Goal: Task Accomplishment & Management: Complete application form

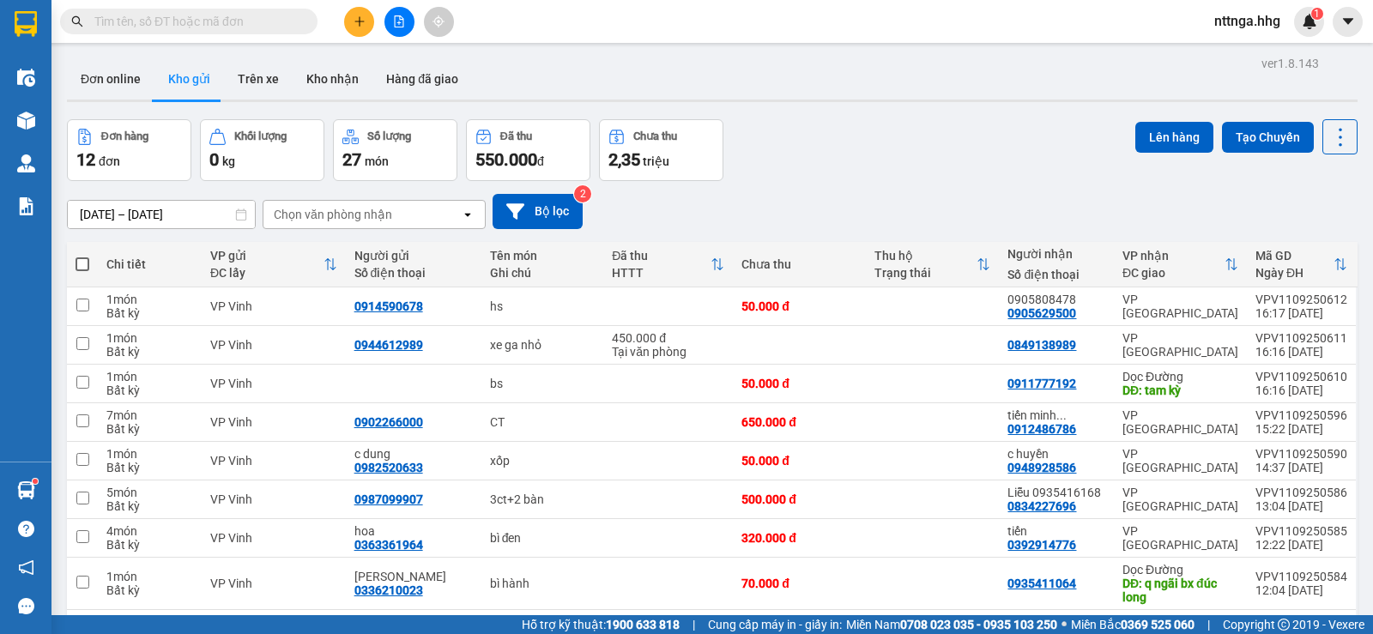
click at [341, 23] on div at bounding box center [399, 22] width 129 height 30
click at [350, 23] on button at bounding box center [359, 22] width 30 height 30
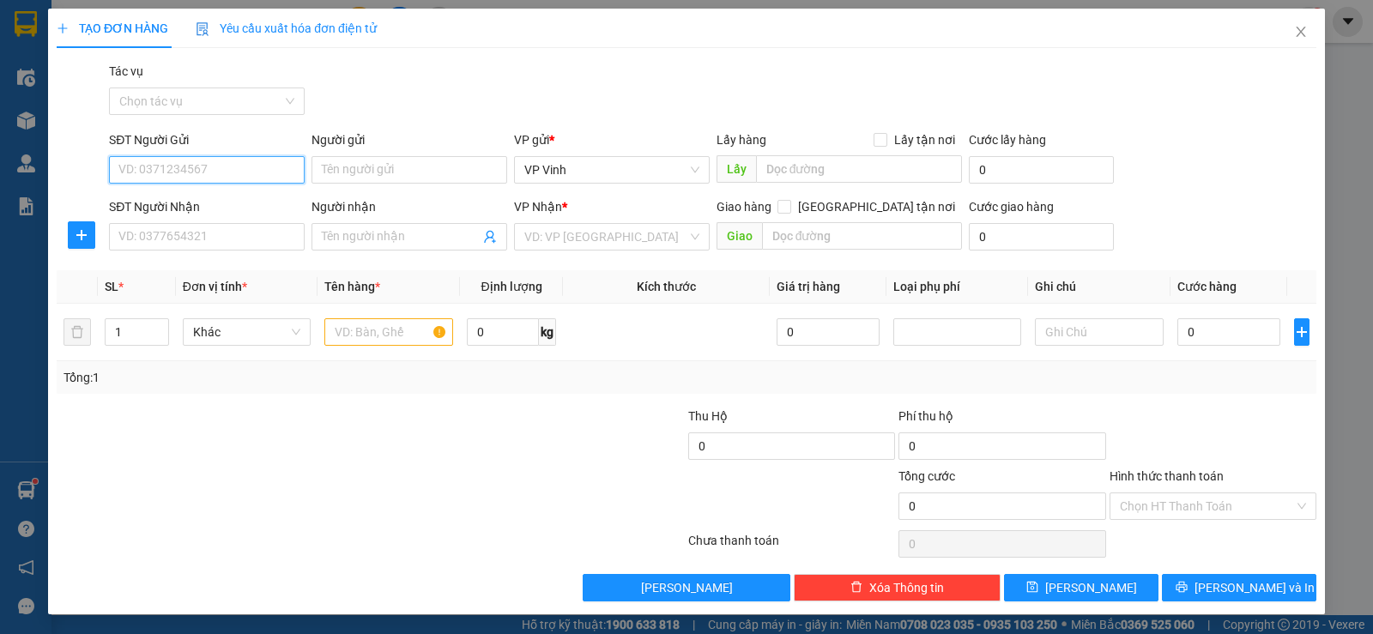
click at [242, 172] on input "SĐT Người Gửi" at bounding box center [207, 169] width 196 height 27
click at [169, 196] on div "0912128229" at bounding box center [204, 204] width 173 height 19
type input "0912128229"
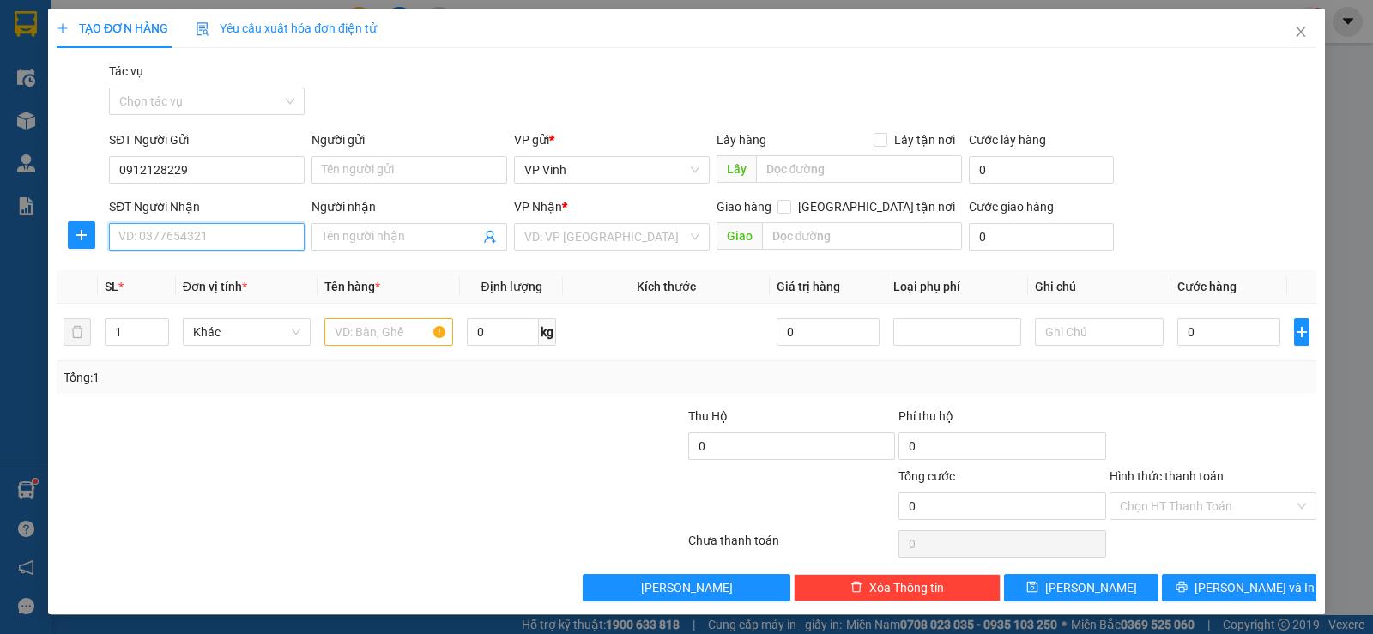
click at [202, 236] on input "SĐT Người Nhận" at bounding box center [207, 236] width 196 height 27
click at [245, 294] on div "0973333327 - A mức" at bounding box center [204, 298] width 173 height 19
type input "0973333327"
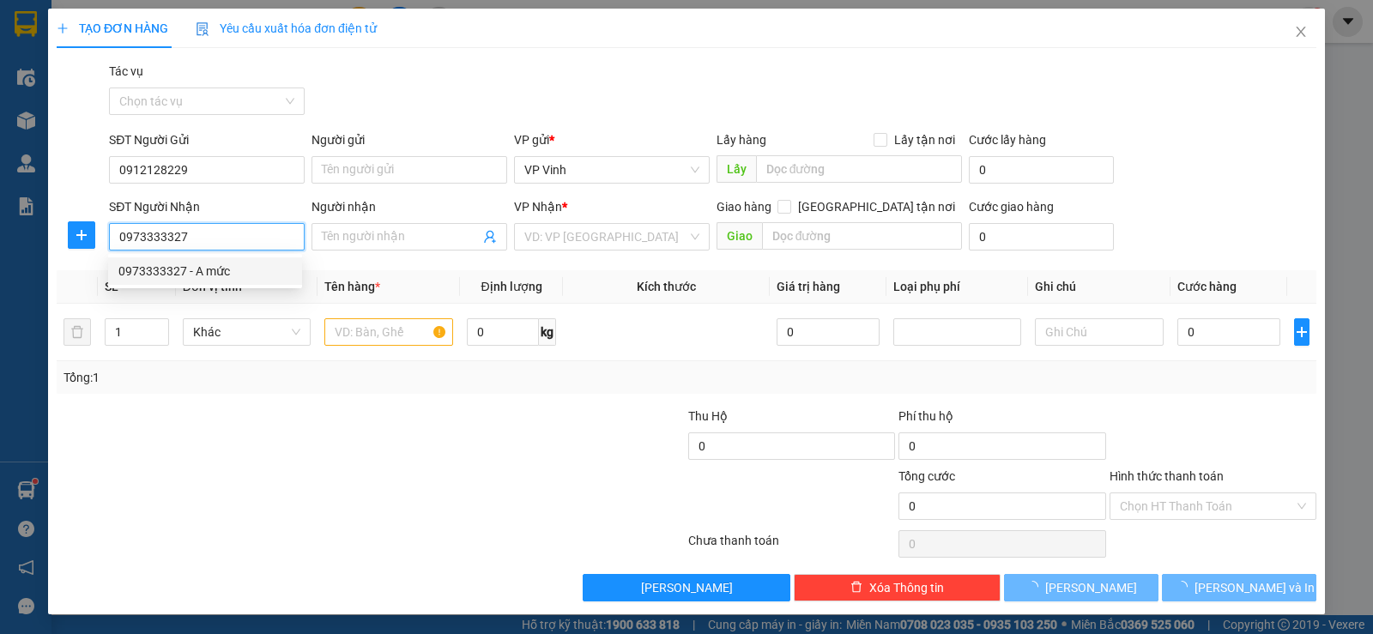
type input "A mức"
type input "Q ngãi"
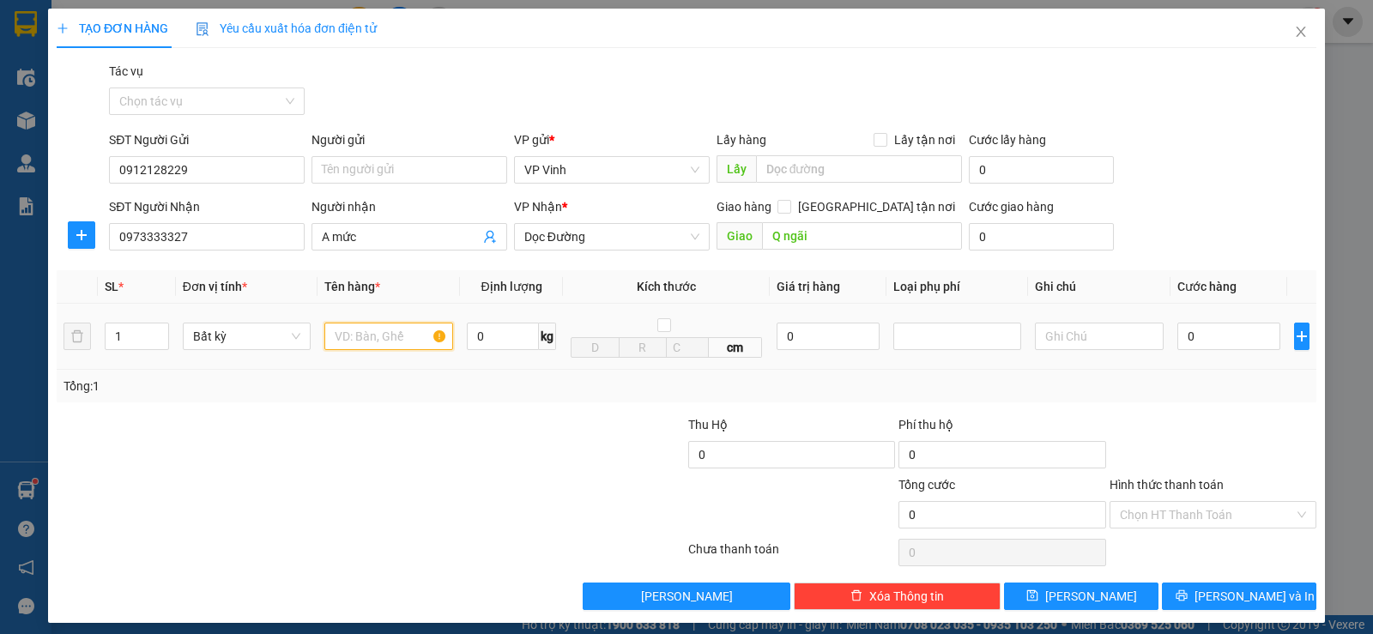
click at [361, 333] on input "text" at bounding box center [388, 336] width 129 height 27
type input "ct"
type input "6"
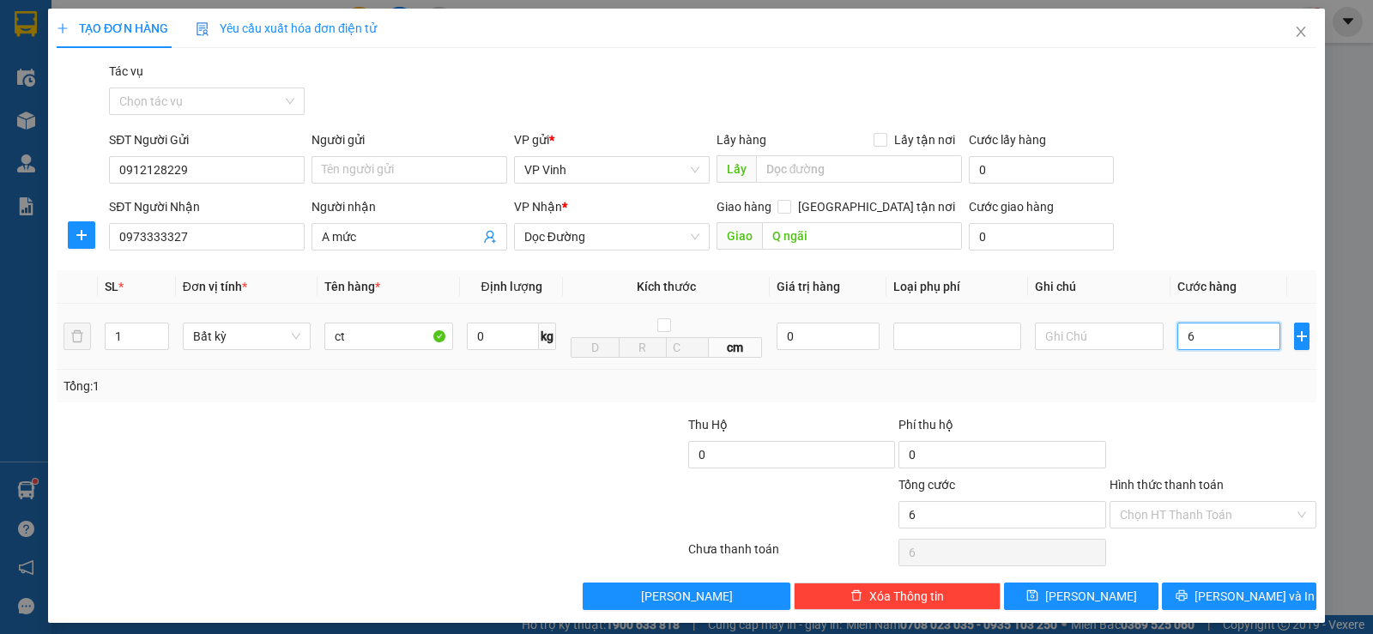
type input "60"
type input "600"
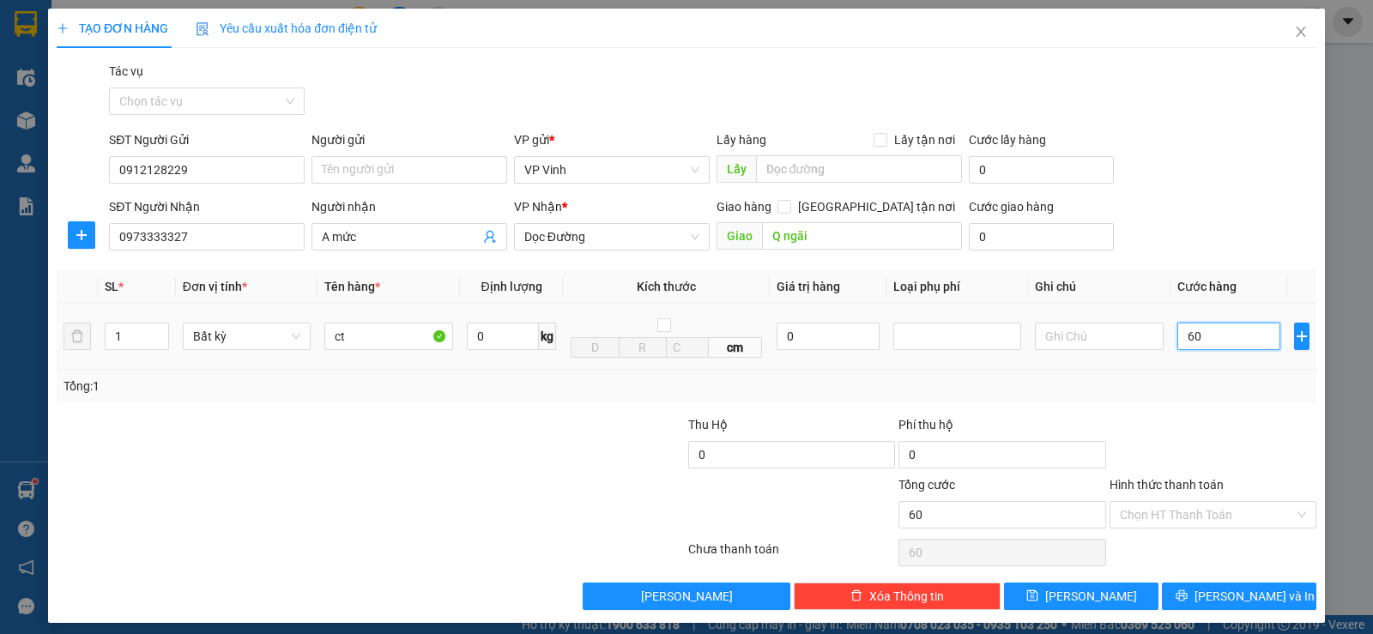
type input "600"
type input "6.000"
type input "60.000"
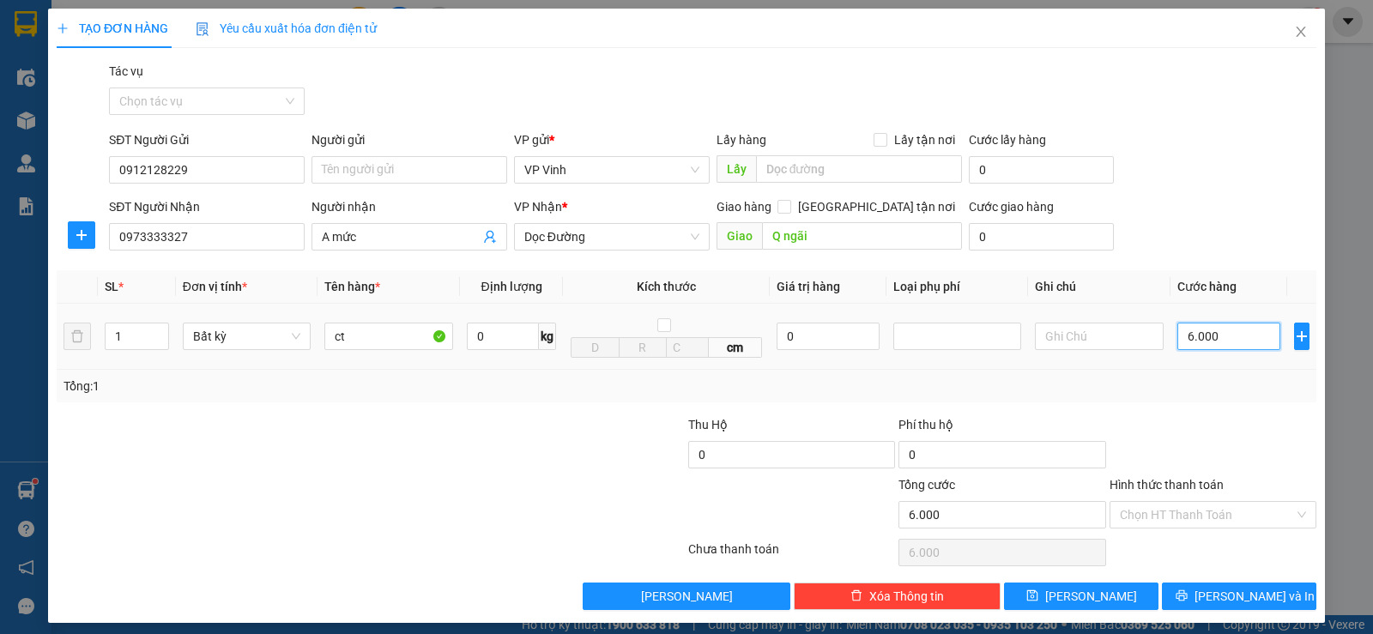
type input "60.000"
click at [1235, 597] on span "[PERSON_NAME] và In" at bounding box center [1254, 596] width 120 height 19
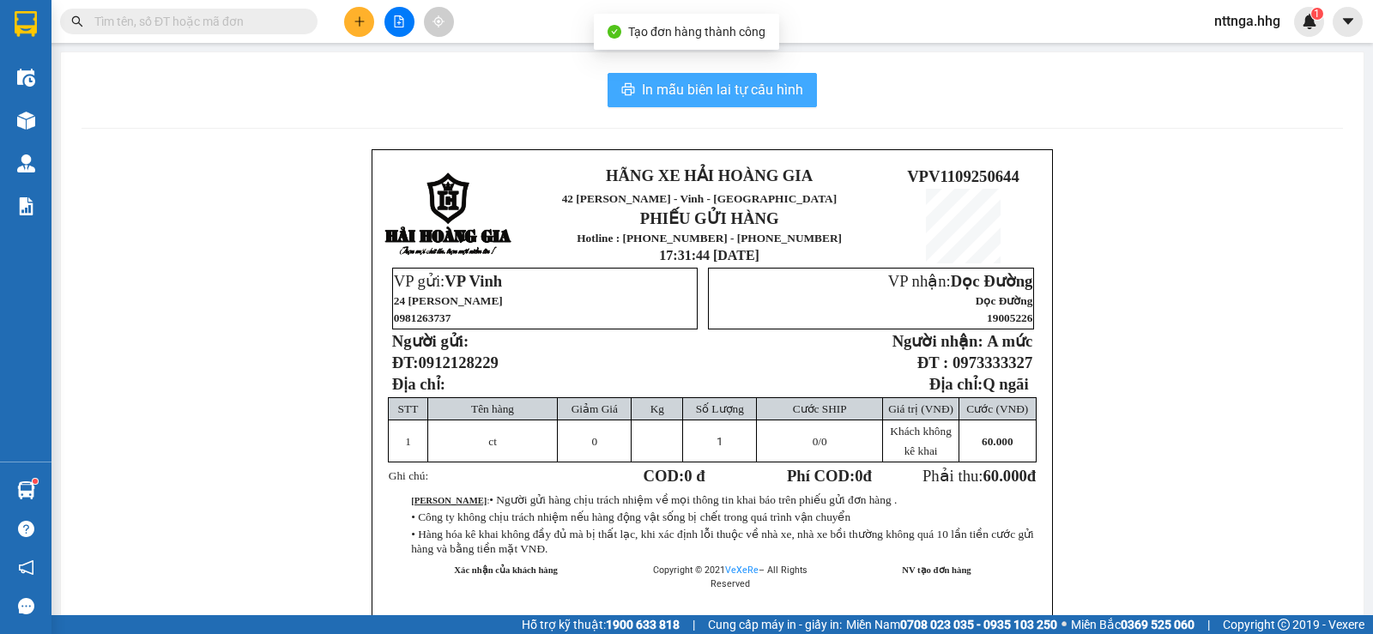
click at [720, 94] on span "In mẫu biên lai tự cấu hình" at bounding box center [722, 89] width 161 height 21
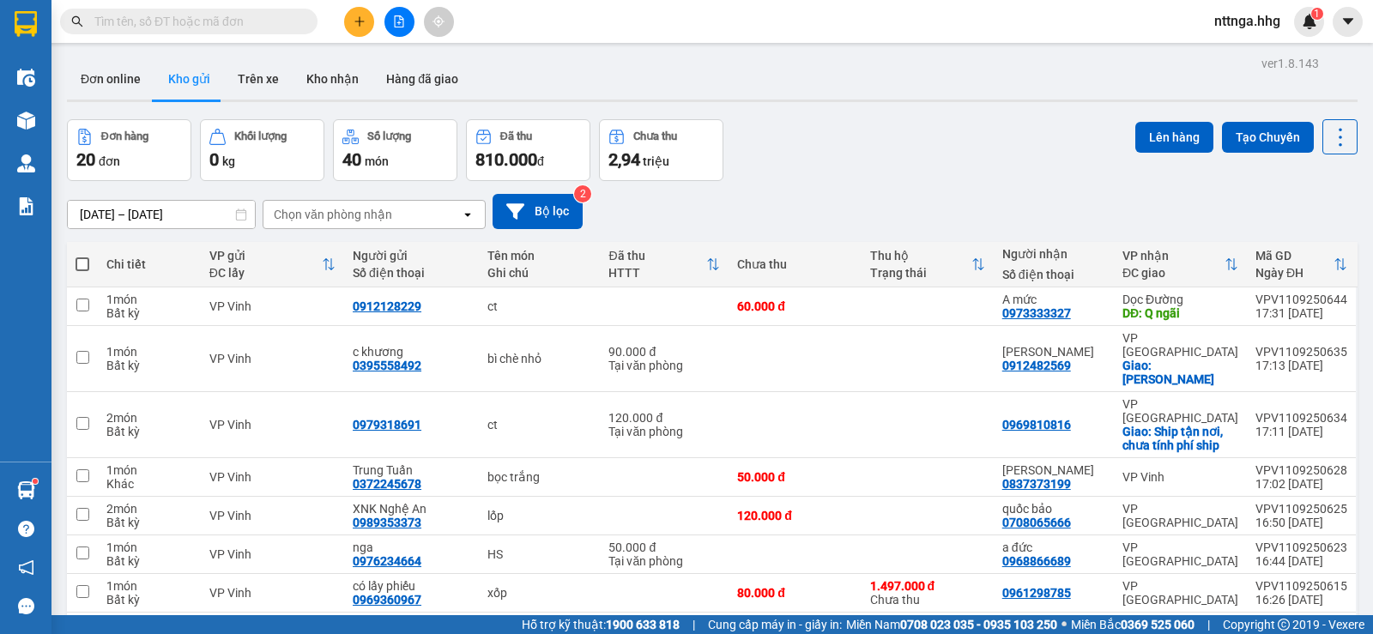
click at [361, 18] on icon "plus" at bounding box center [359, 21] width 12 height 12
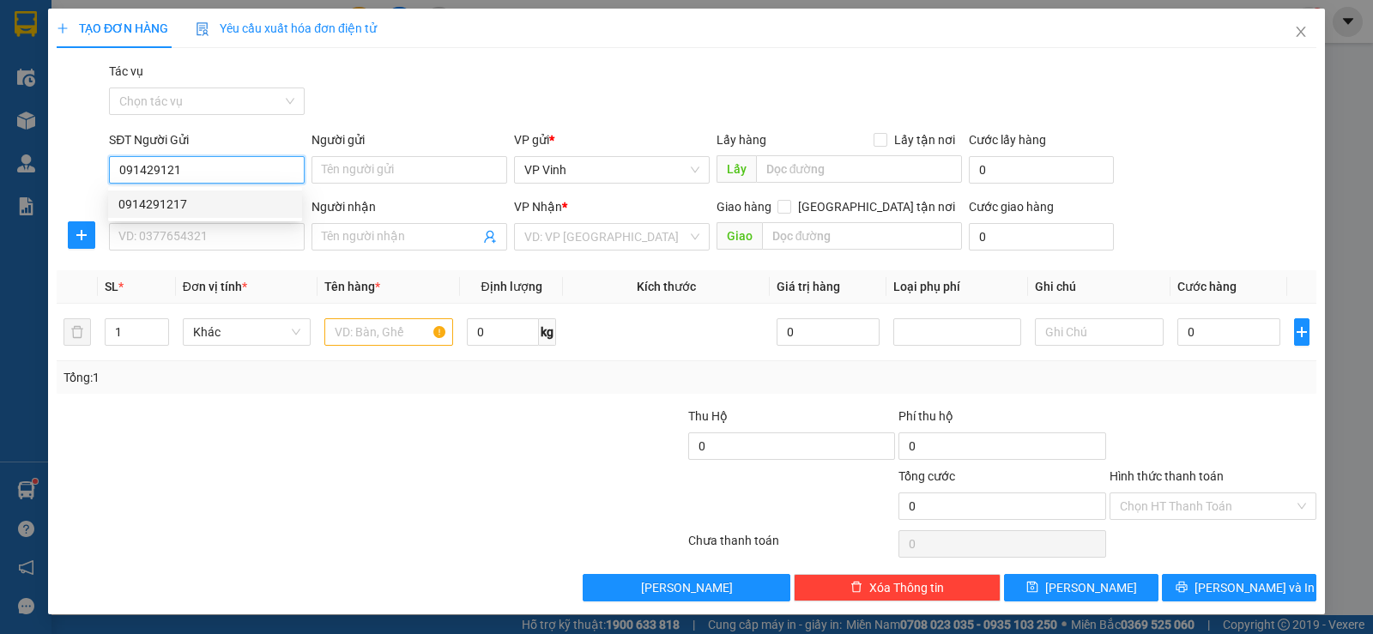
click at [245, 196] on div "0914291217" at bounding box center [204, 204] width 173 height 19
type input "0914291217"
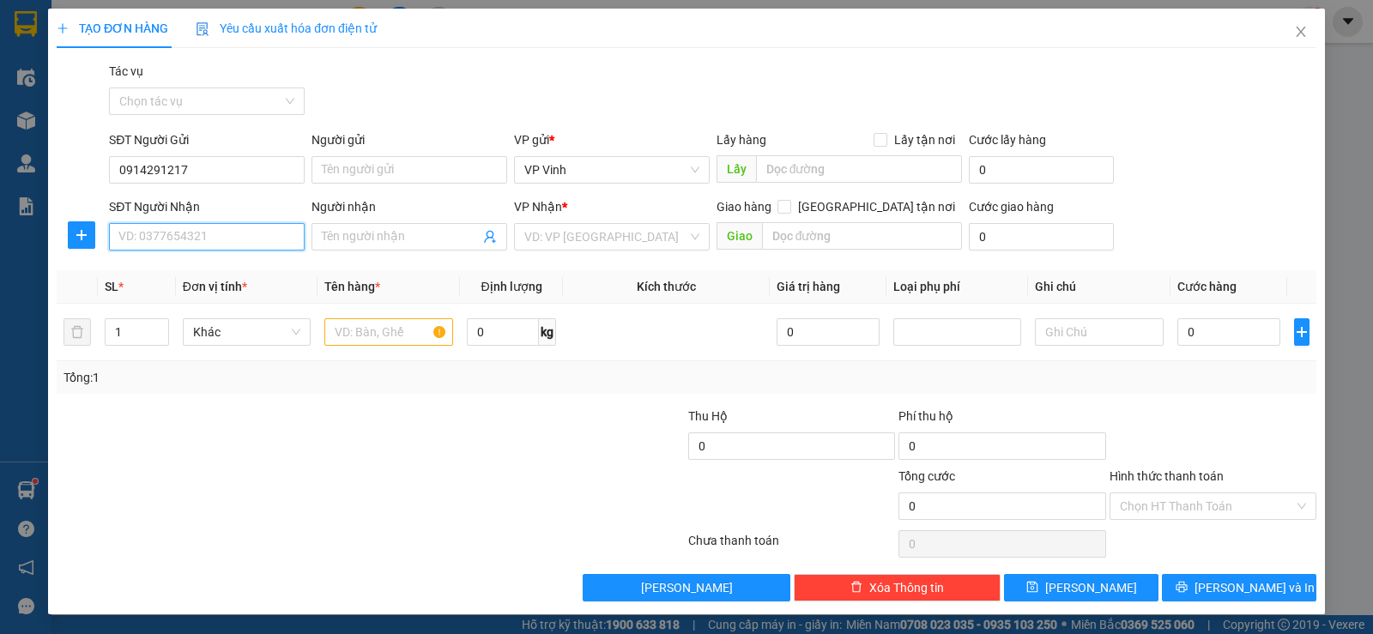
click at [253, 228] on input "SĐT Người Nhận" at bounding box center [207, 236] width 196 height 27
click at [237, 267] on div "0934688677" at bounding box center [204, 271] width 173 height 19
type input "0934688677"
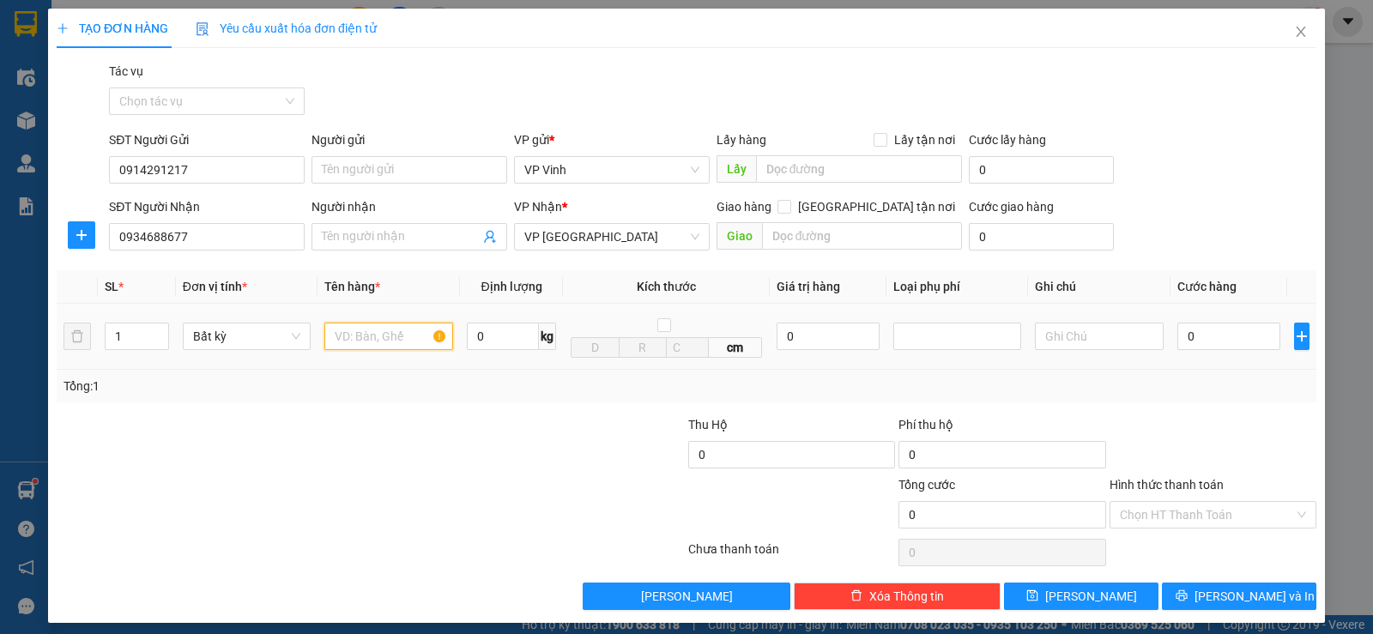
click at [402, 345] on input "text" at bounding box center [388, 336] width 129 height 27
type input "hs"
click at [1181, 333] on input "0" at bounding box center [1228, 336] width 103 height 27
type input "5"
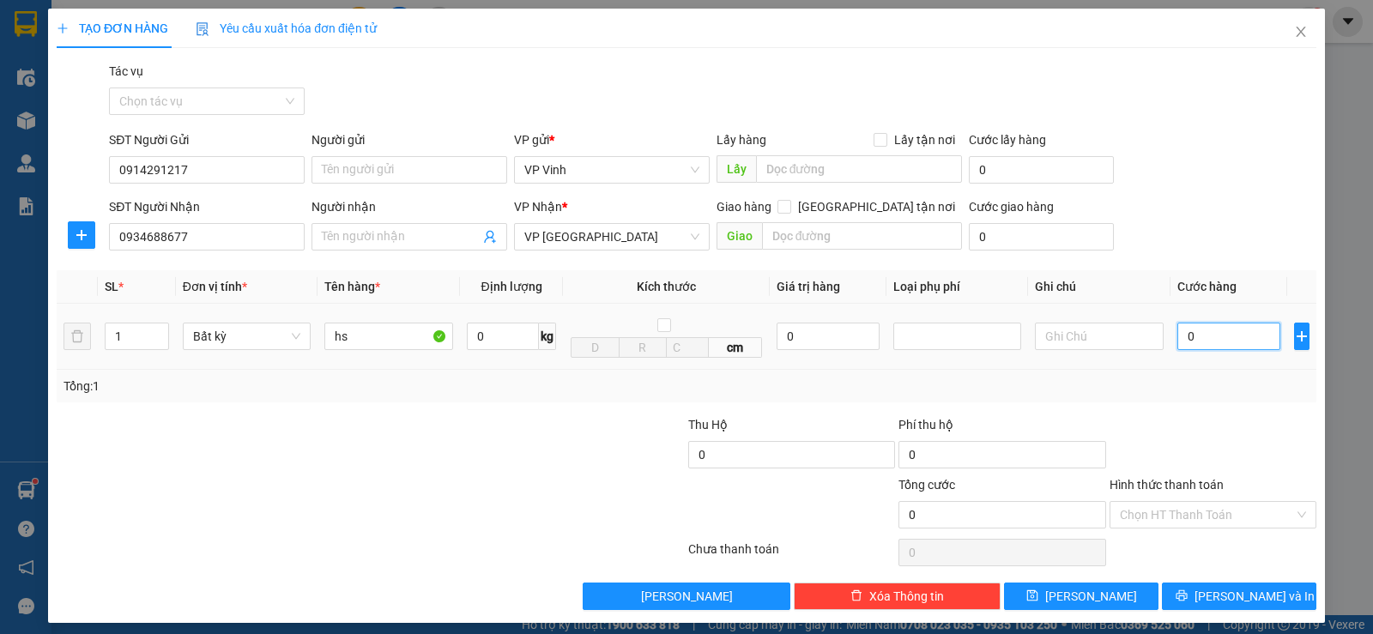
type input "5"
type input "50"
type input "500"
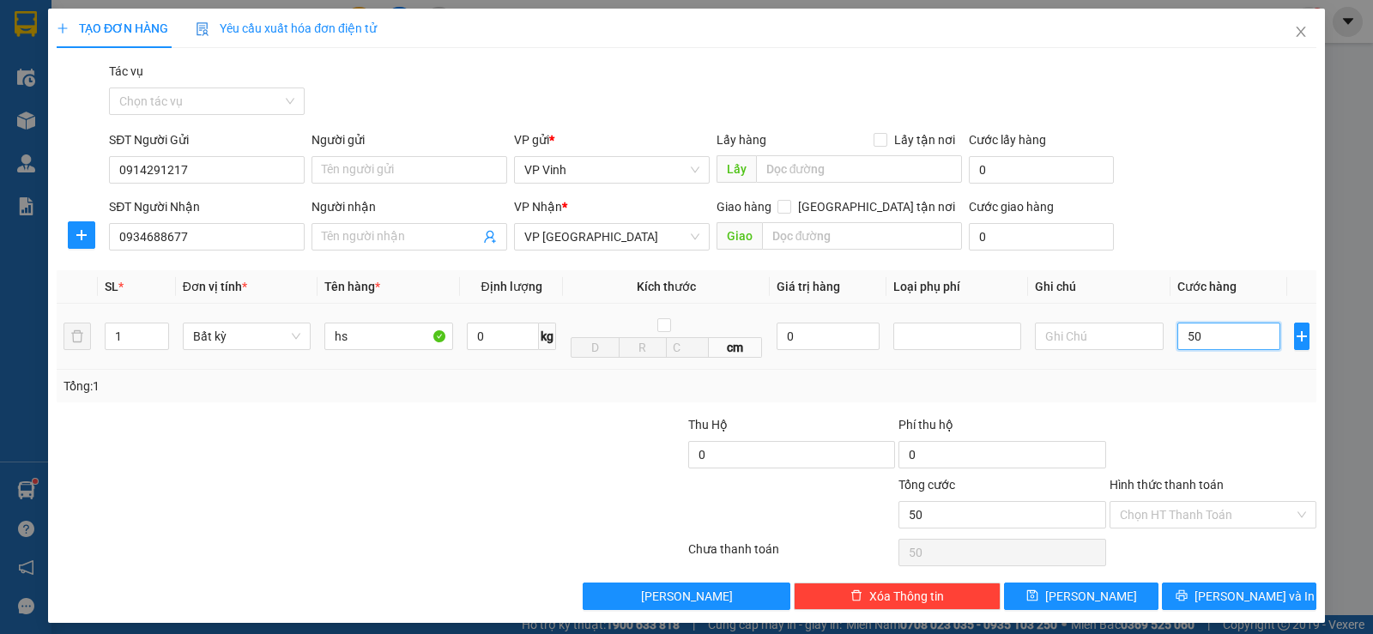
type input "500"
type input "5.000"
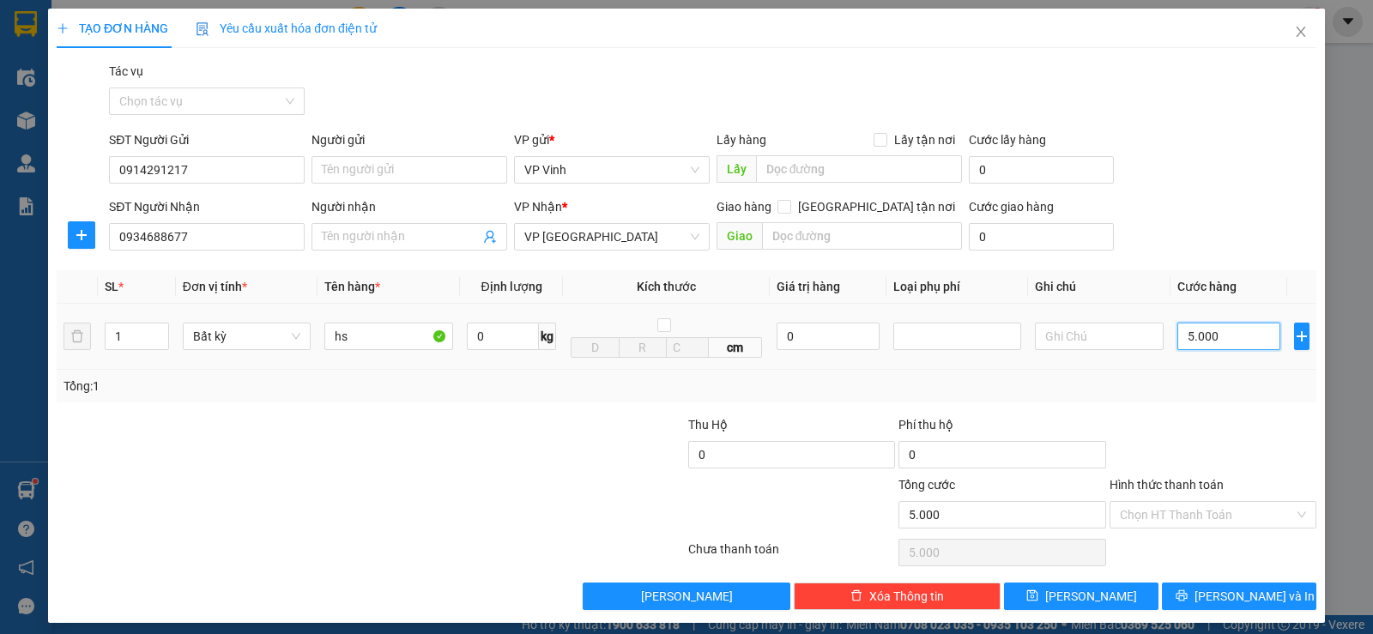
type input "50.000"
click at [1283, 525] on div "Chọn HT Thanh Toán" at bounding box center [1212, 514] width 207 height 27
type input "50.000"
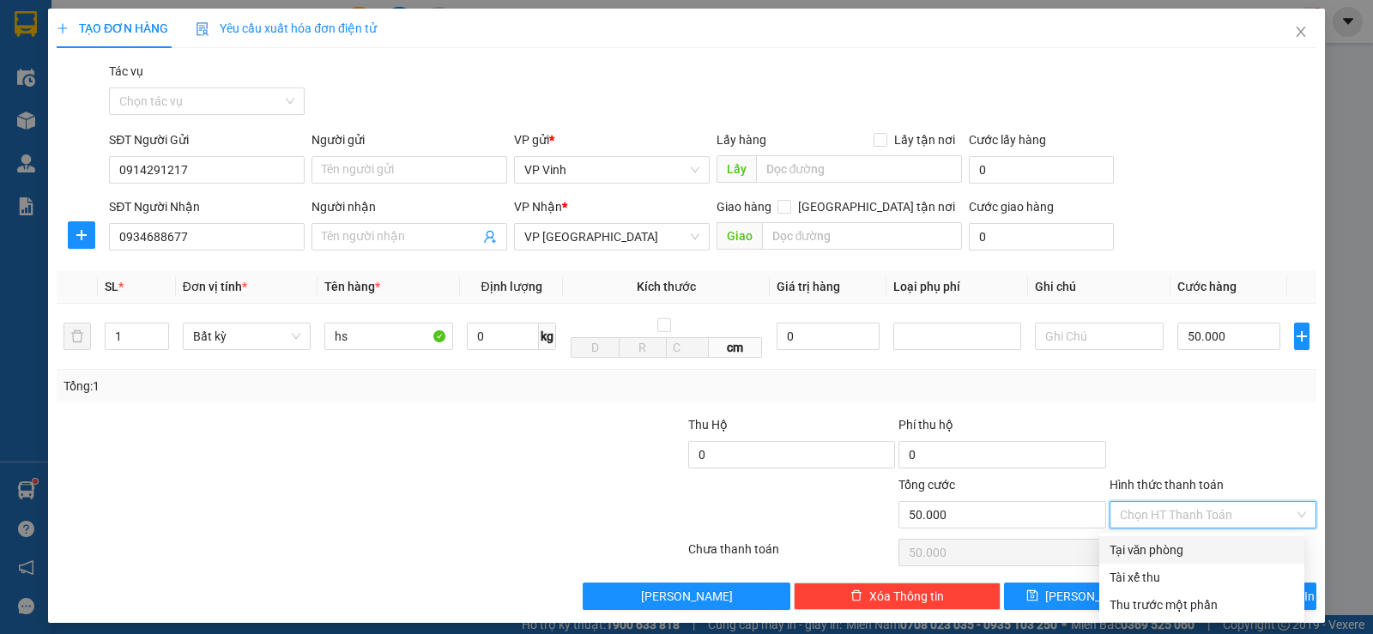
click at [1239, 547] on div "Tại văn phòng" at bounding box center [1201, 550] width 184 height 19
type input "0"
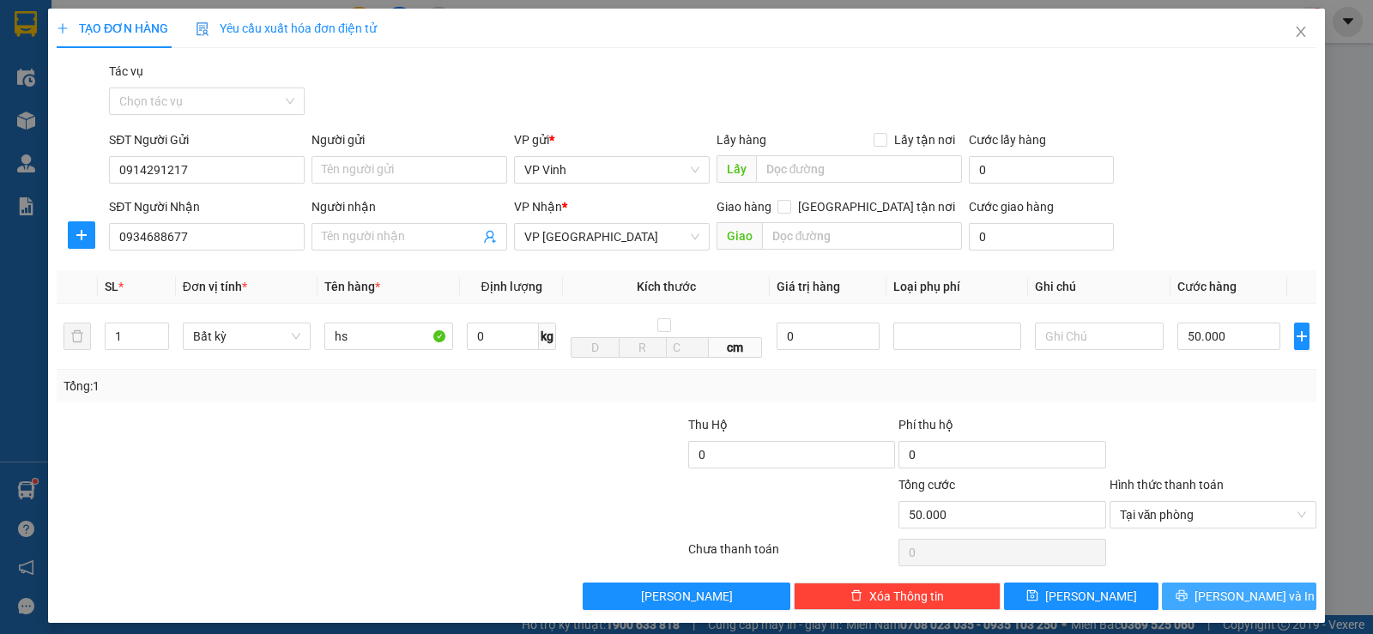
click at [1256, 597] on span "[PERSON_NAME] và In" at bounding box center [1254, 596] width 120 height 19
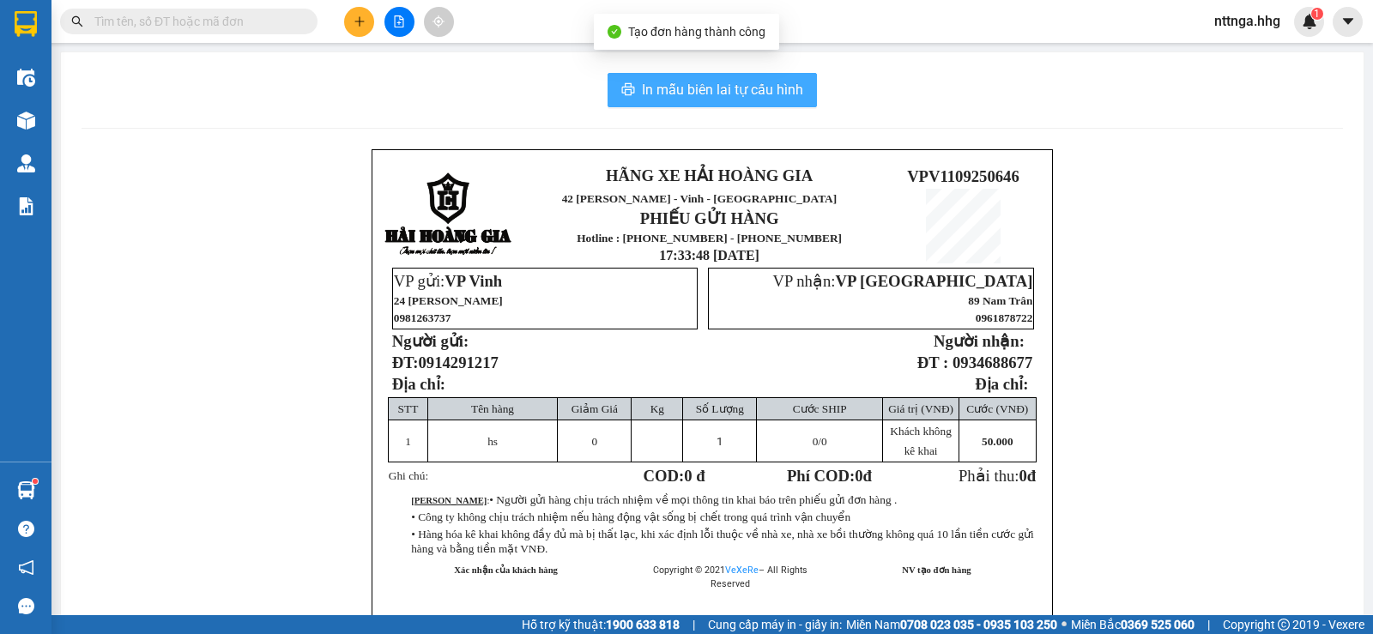
click at [784, 90] on span "In mẫu biên lai tự cấu hình" at bounding box center [722, 89] width 161 height 21
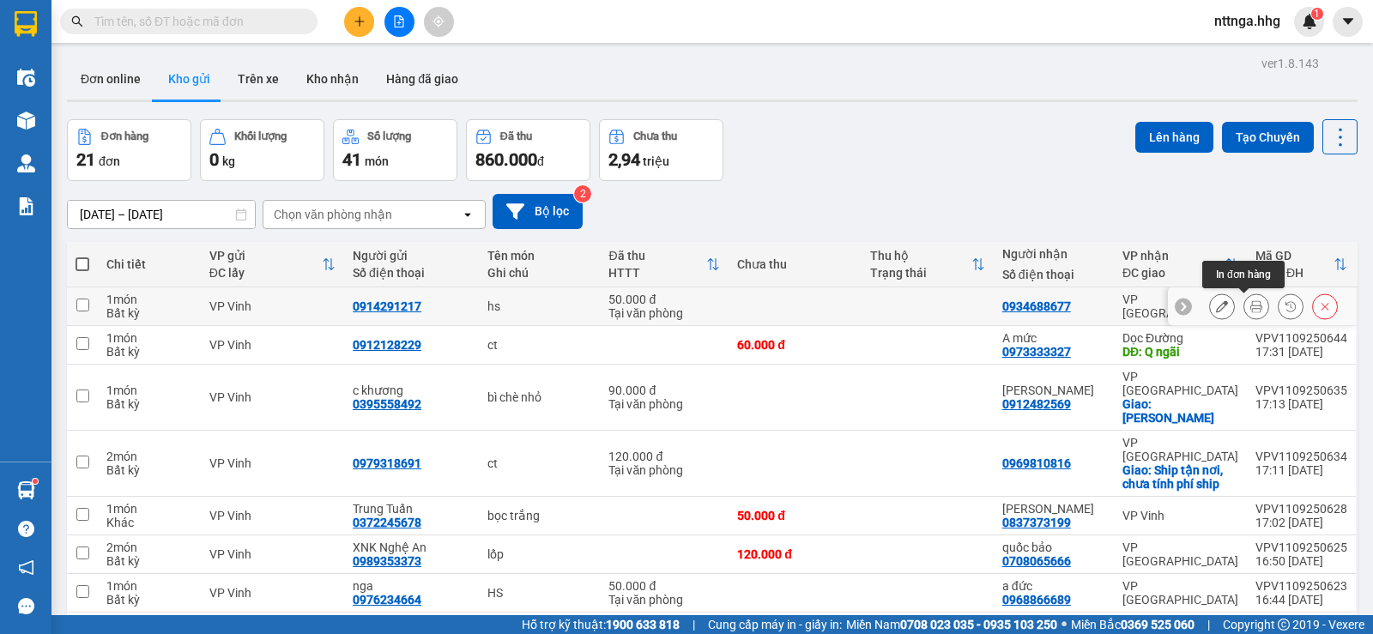
click at [1249, 312] on button at bounding box center [1256, 307] width 24 height 30
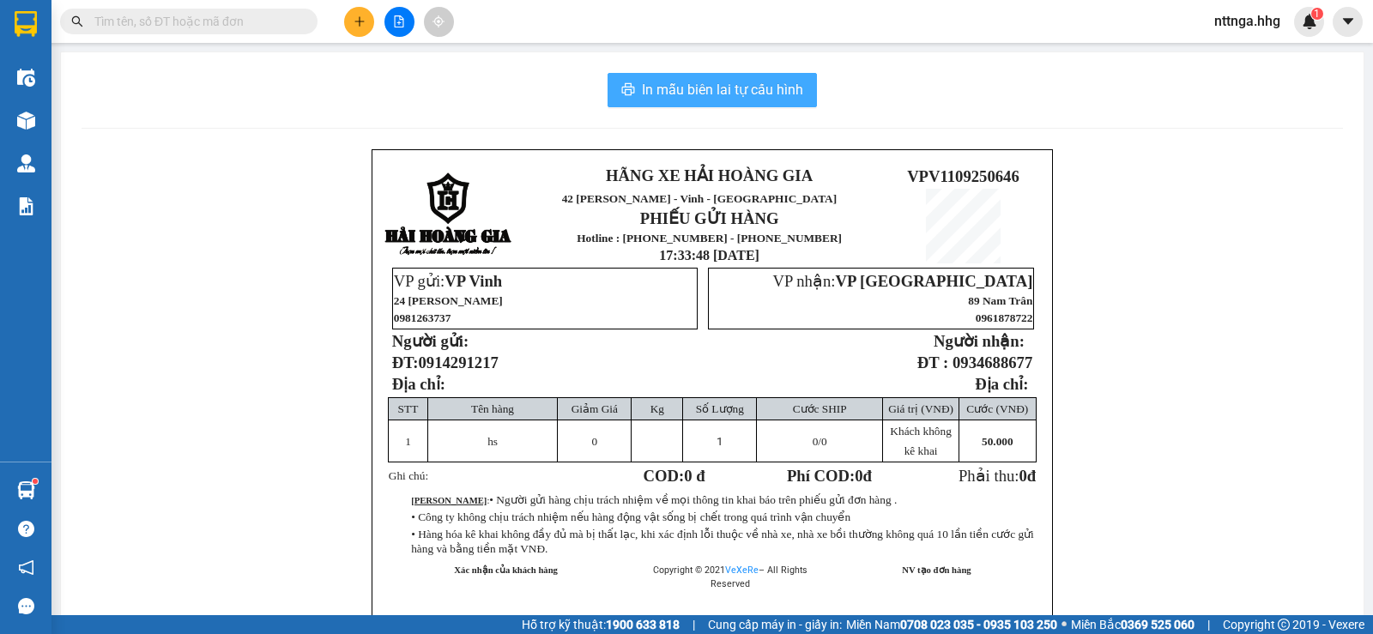
click at [789, 85] on span "In mẫu biên lai tự cấu hình" at bounding box center [722, 89] width 161 height 21
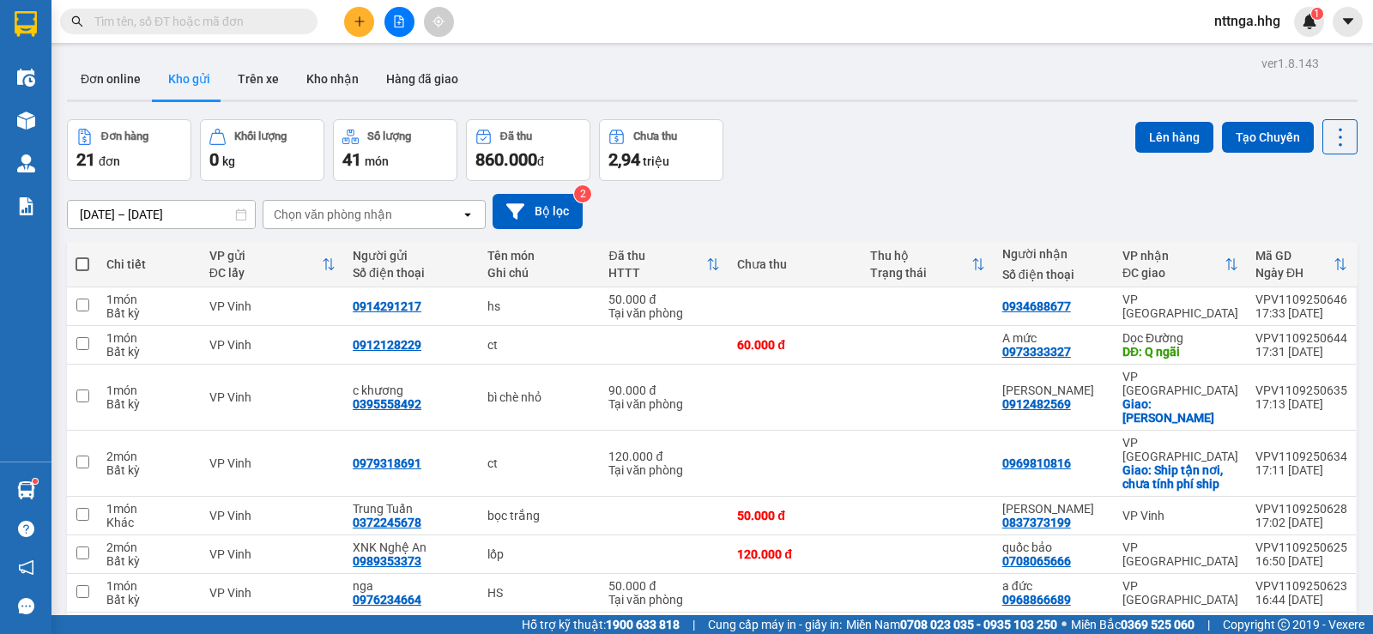
click at [358, 32] on button at bounding box center [359, 22] width 30 height 30
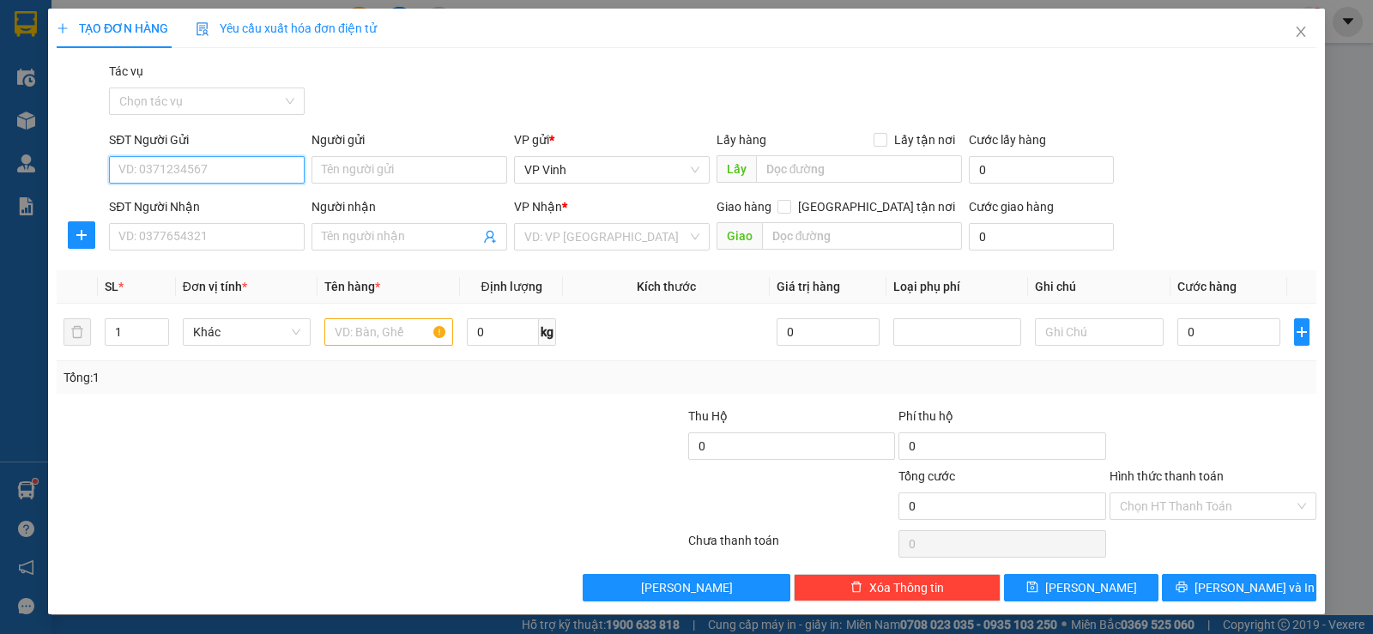
click at [240, 177] on input "SĐT Người Gửi" at bounding box center [207, 169] width 196 height 27
type input "0944176126"
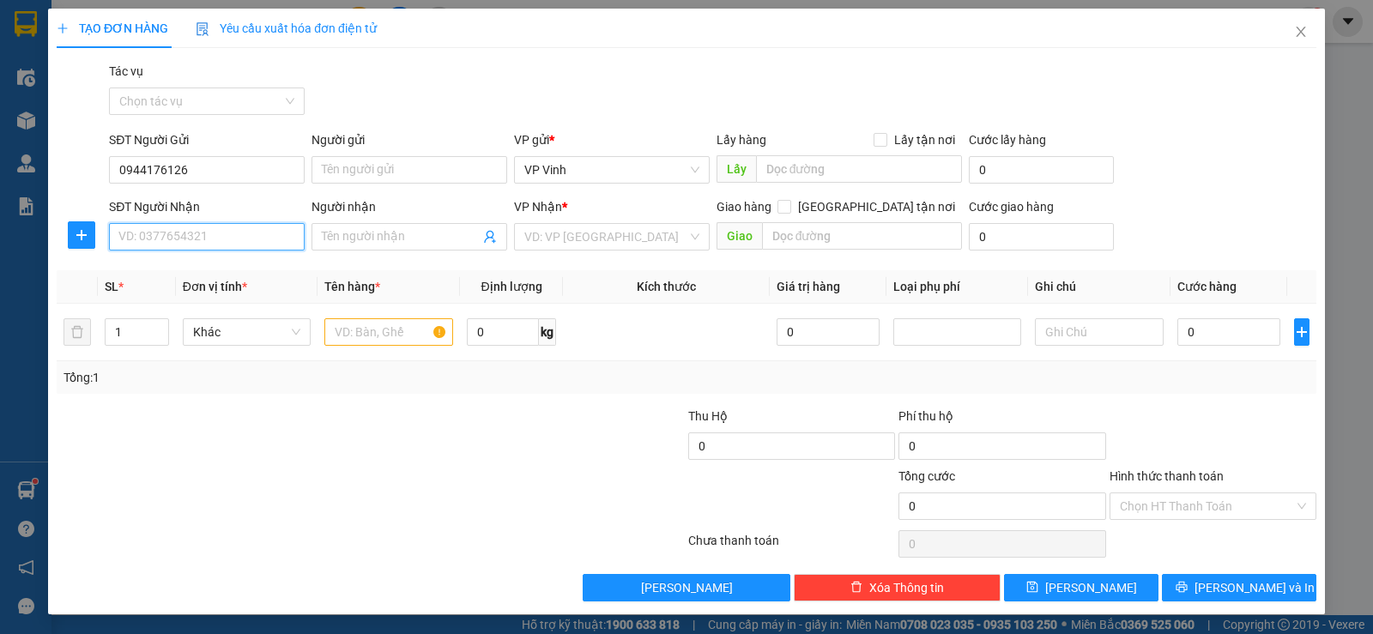
click at [172, 245] on input "SĐT Người Nhận" at bounding box center [207, 236] width 196 height 27
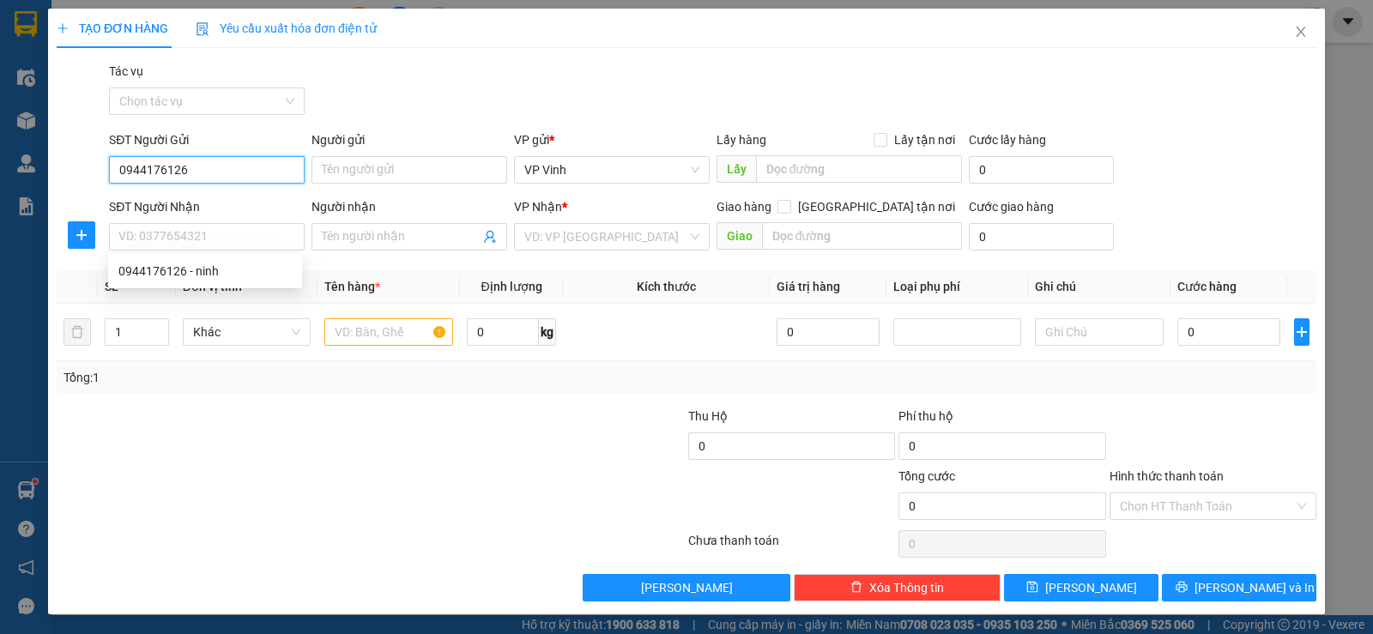
drag, startPoint x: 202, startPoint y: 175, endPoint x: 39, endPoint y: 172, distance: 163.0
click at [39, 172] on div "TẠO ĐƠN HÀNG Yêu cầu xuất hóa đơn điện tử Transit Pickup Surcharge Ids Transit …" at bounding box center [686, 317] width 1373 height 634
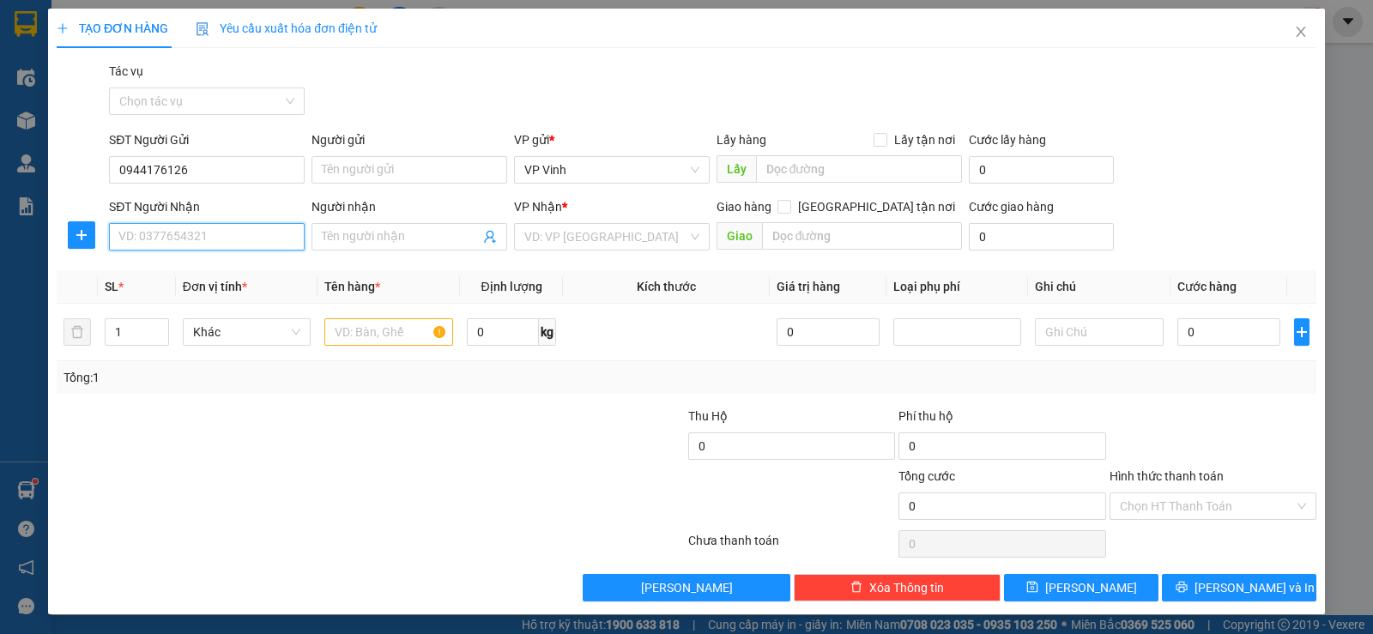
click at [163, 246] on input "SĐT Người Nhận" at bounding box center [207, 236] width 196 height 27
paste input "0944176126"
type input "0944176126"
click at [197, 276] on div "0944176126 - ninh" at bounding box center [204, 271] width 173 height 19
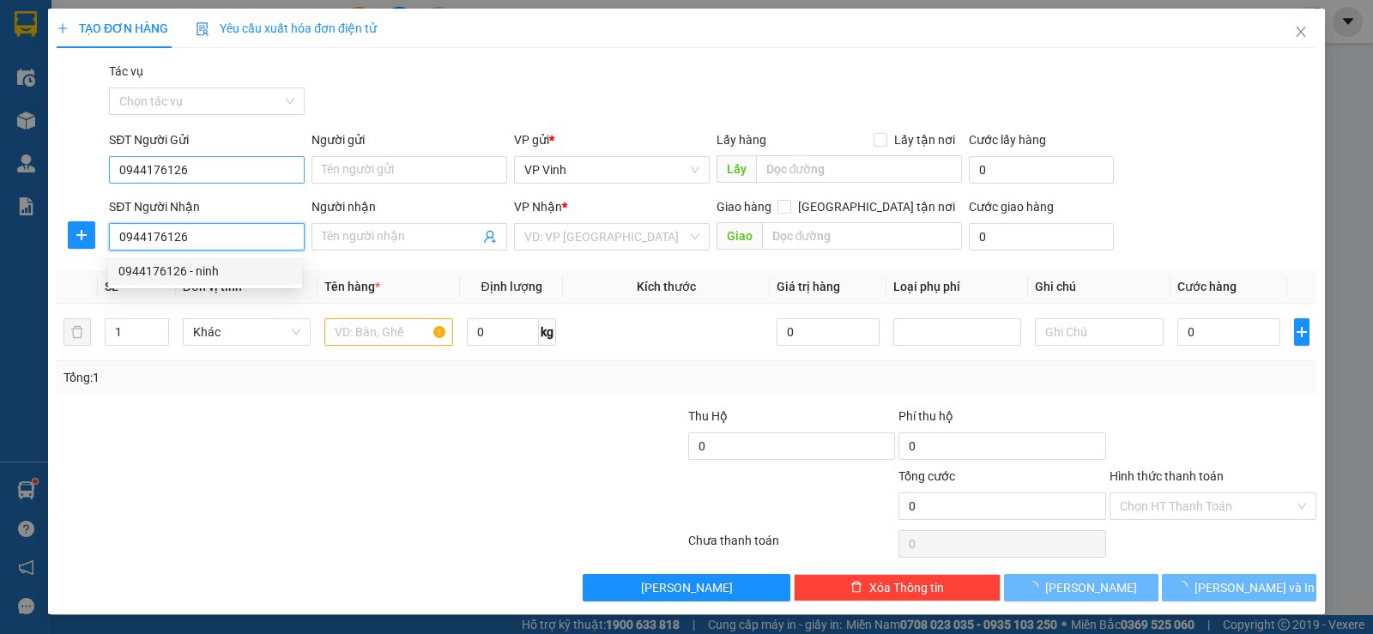
type input "ninh"
type input "0944176126"
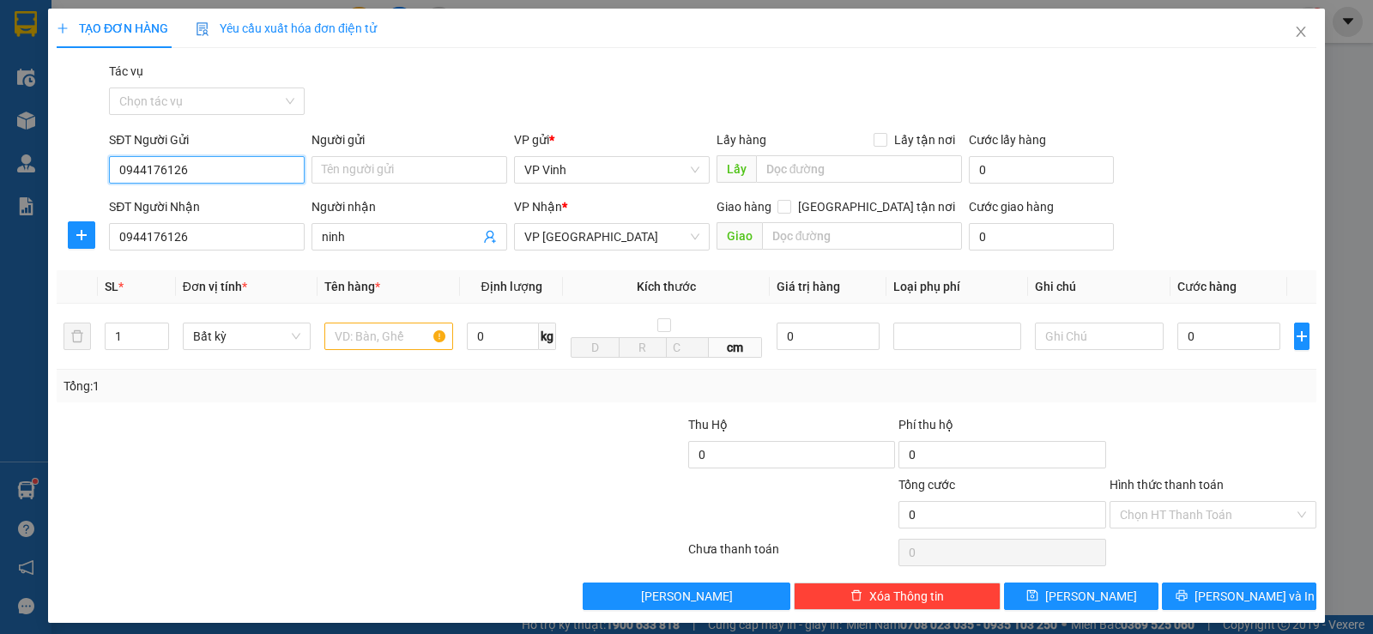
click at [196, 171] on input "0944176126" at bounding box center [207, 169] width 196 height 27
drag, startPoint x: 196, startPoint y: 171, endPoint x: 102, endPoint y: 172, distance: 94.4
click at [103, 172] on div "SĐT Người Gửi 0944176126 0944176126 Người gửi Tên người gửi VP gửi * VP [PERSON…" at bounding box center [686, 160] width 1263 height 60
click at [198, 202] on div "0978244274" at bounding box center [204, 204] width 173 height 19
type input "0978244274"
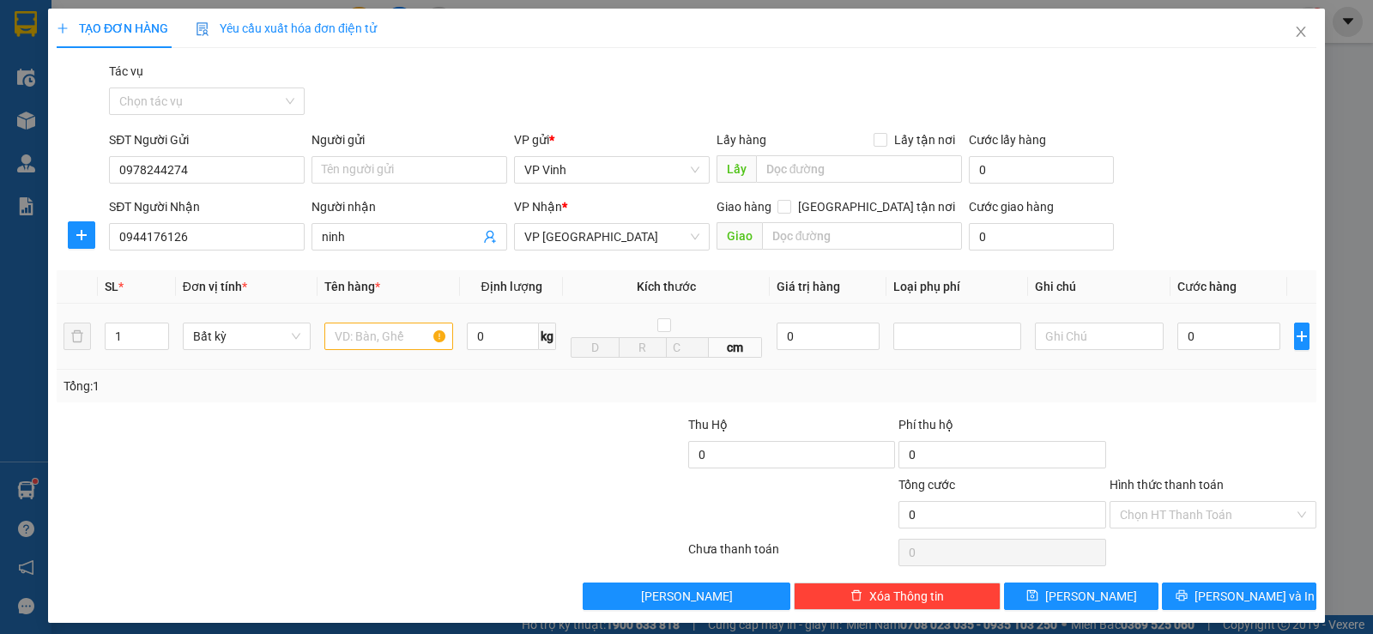
click at [367, 352] on div at bounding box center [388, 336] width 129 height 34
click at [369, 348] on input "text" at bounding box center [388, 336] width 129 height 27
type input "Xốp + bọc đen"
click at [1179, 340] on input "0" at bounding box center [1228, 336] width 103 height 27
type input "6"
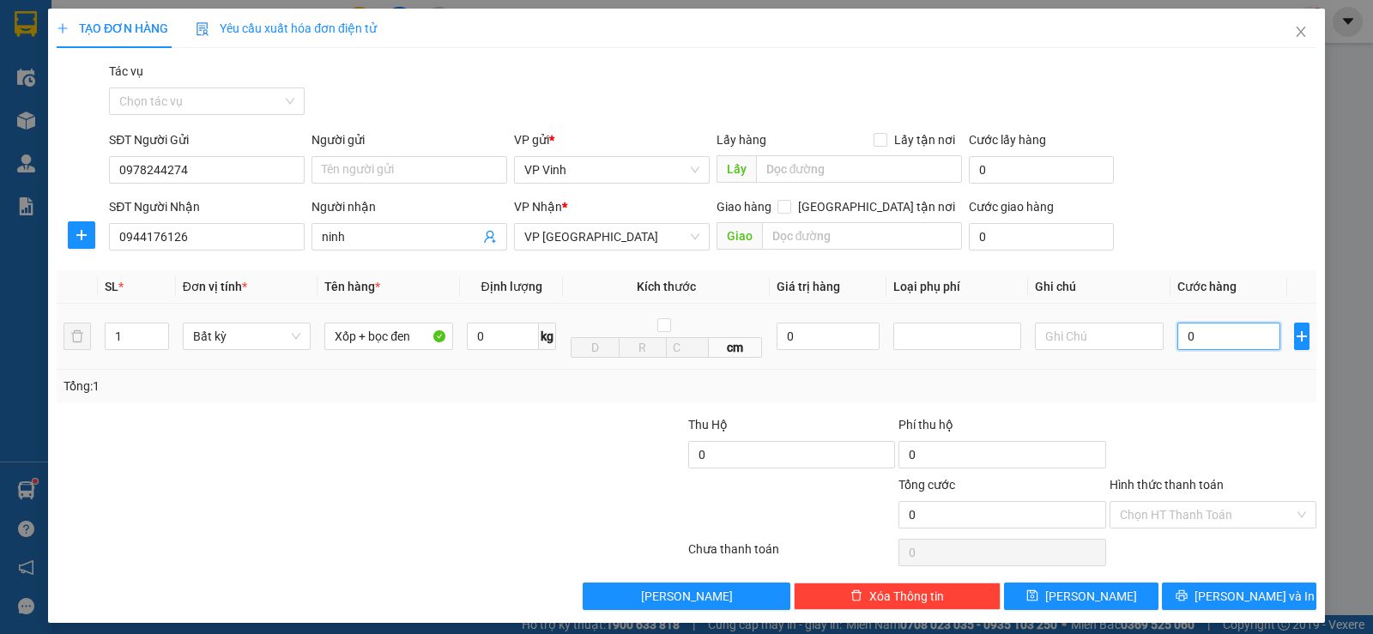
type input "6"
type input "60"
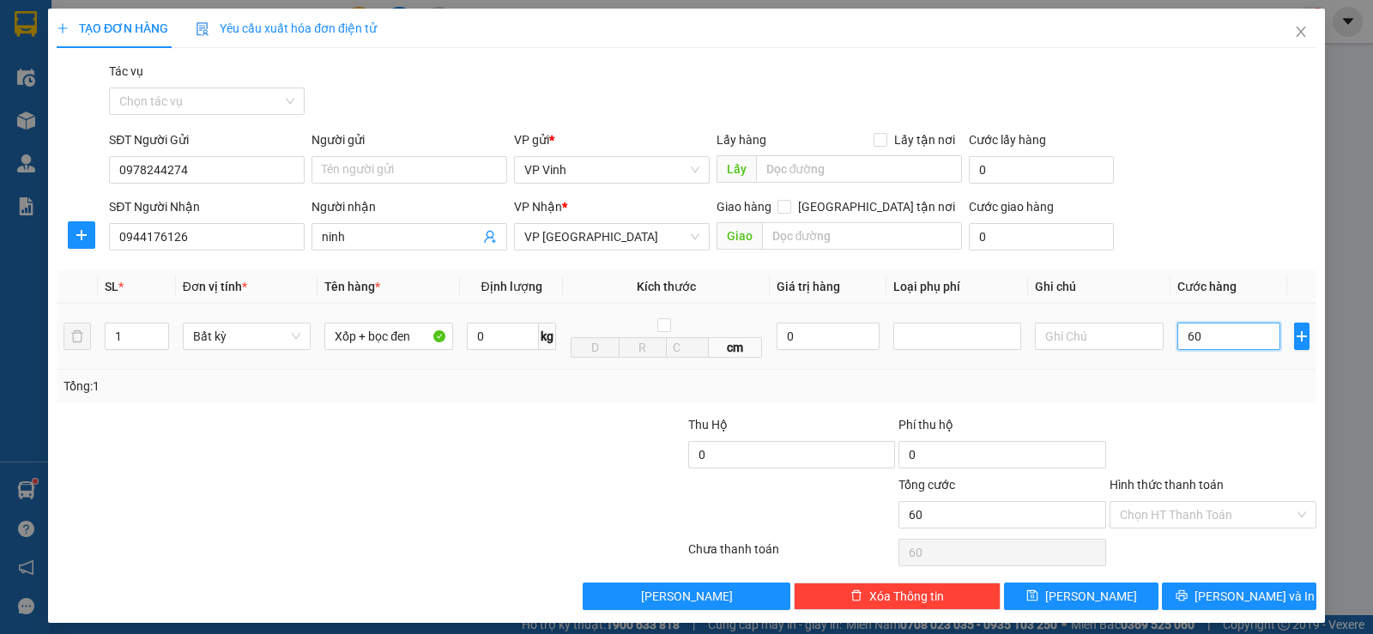
type input "600"
type input "6.000"
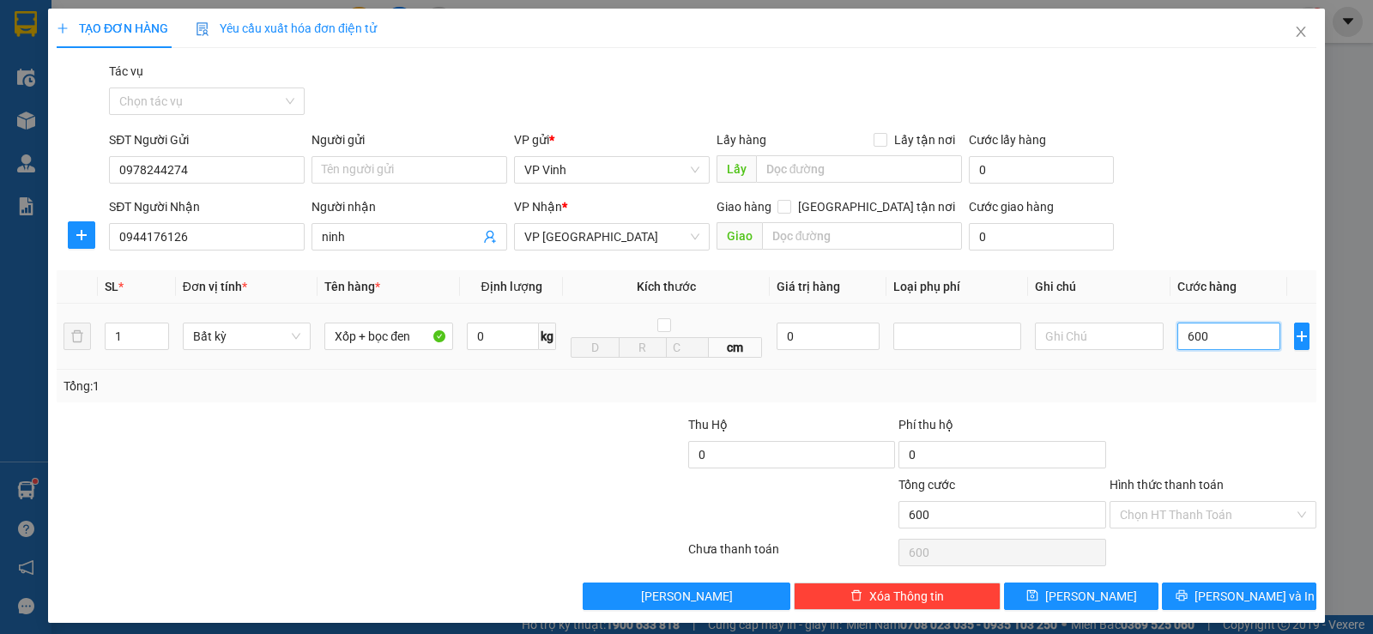
type input "6.000"
type input "60.000"
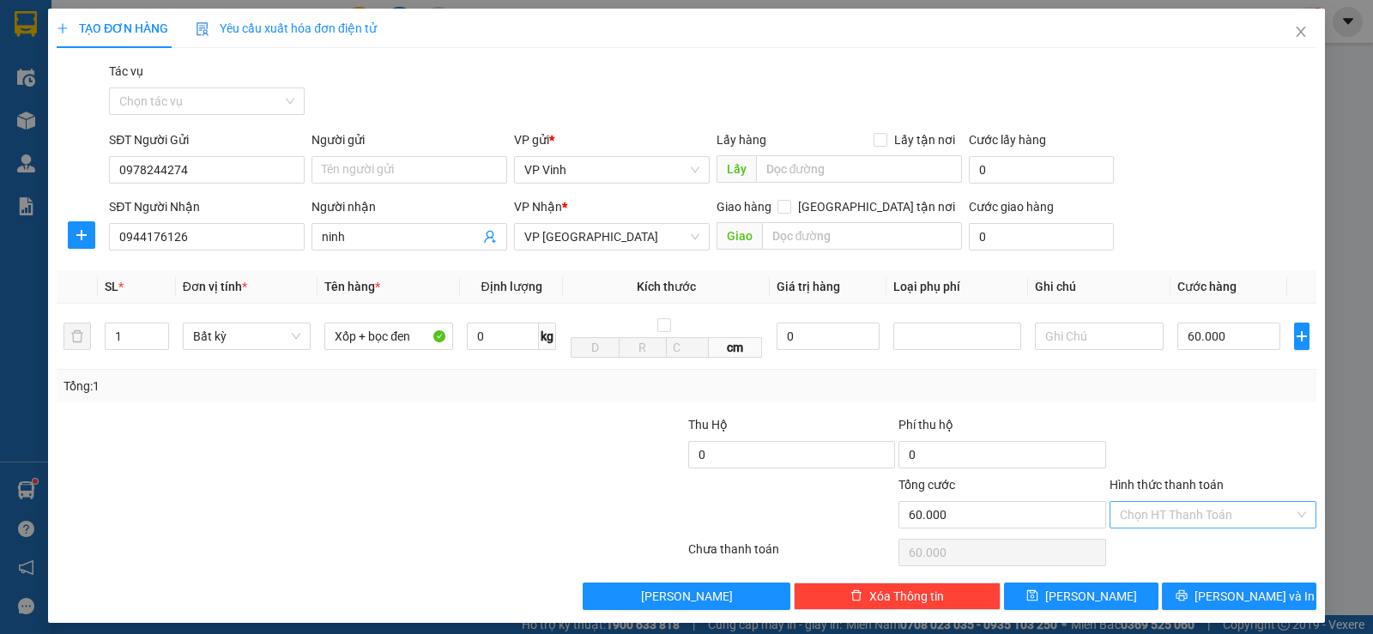
click at [1247, 517] on input "Hình thức thanh toán" at bounding box center [1207, 515] width 174 height 26
click at [1137, 425] on div at bounding box center [1213, 445] width 210 height 60
click at [876, 227] on input "text" at bounding box center [862, 235] width 201 height 27
click at [1199, 525] on input "Hình thức thanh toán" at bounding box center [1207, 515] width 174 height 26
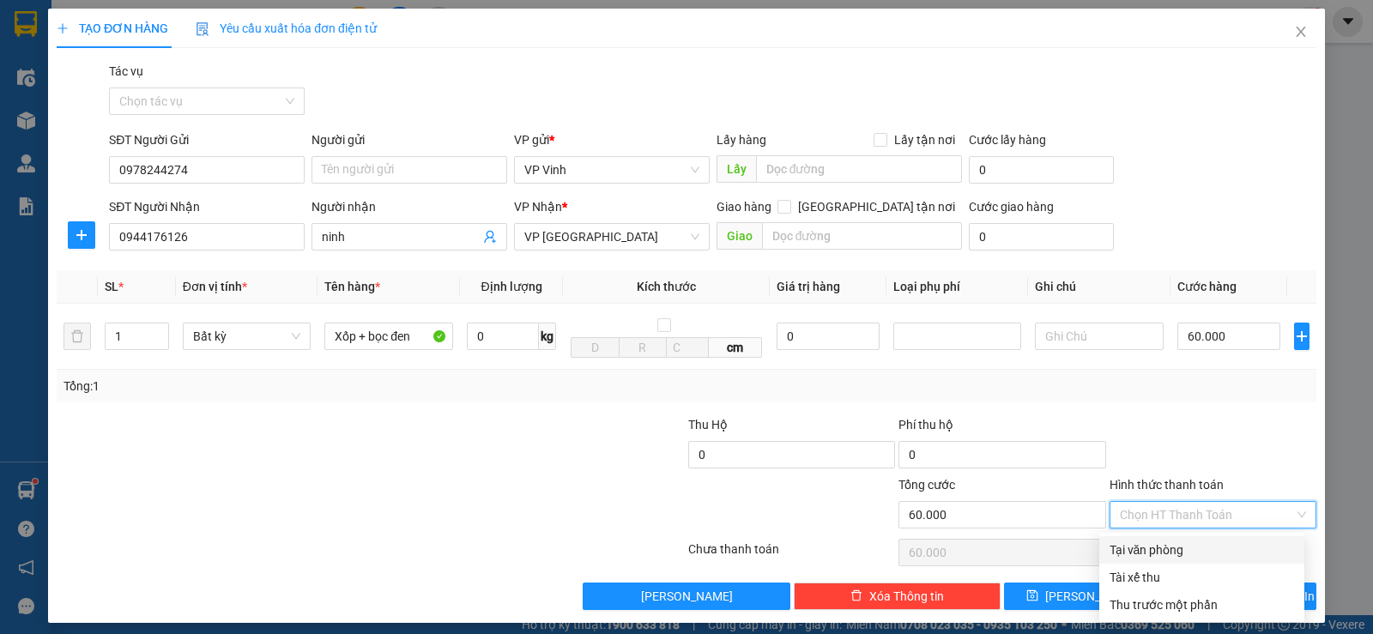
click at [1193, 545] on div "Tại văn phòng" at bounding box center [1201, 550] width 184 height 19
type input "0"
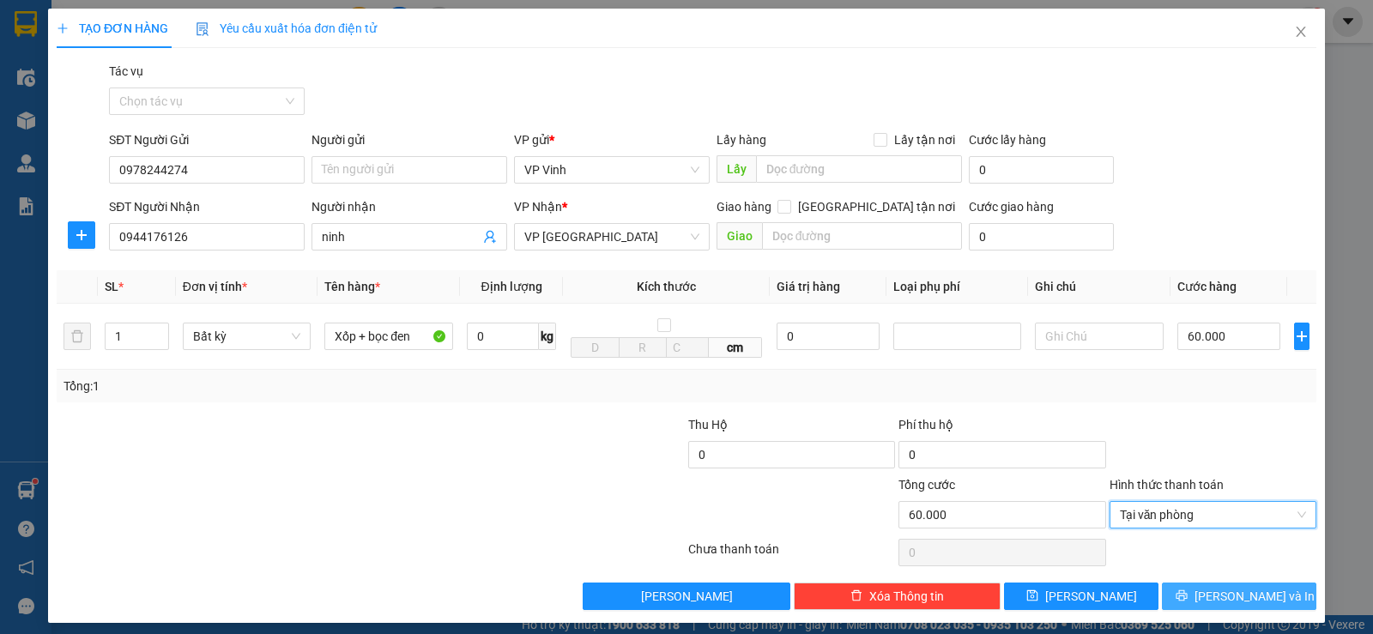
click at [1236, 595] on span "[PERSON_NAME] và In" at bounding box center [1254, 596] width 120 height 19
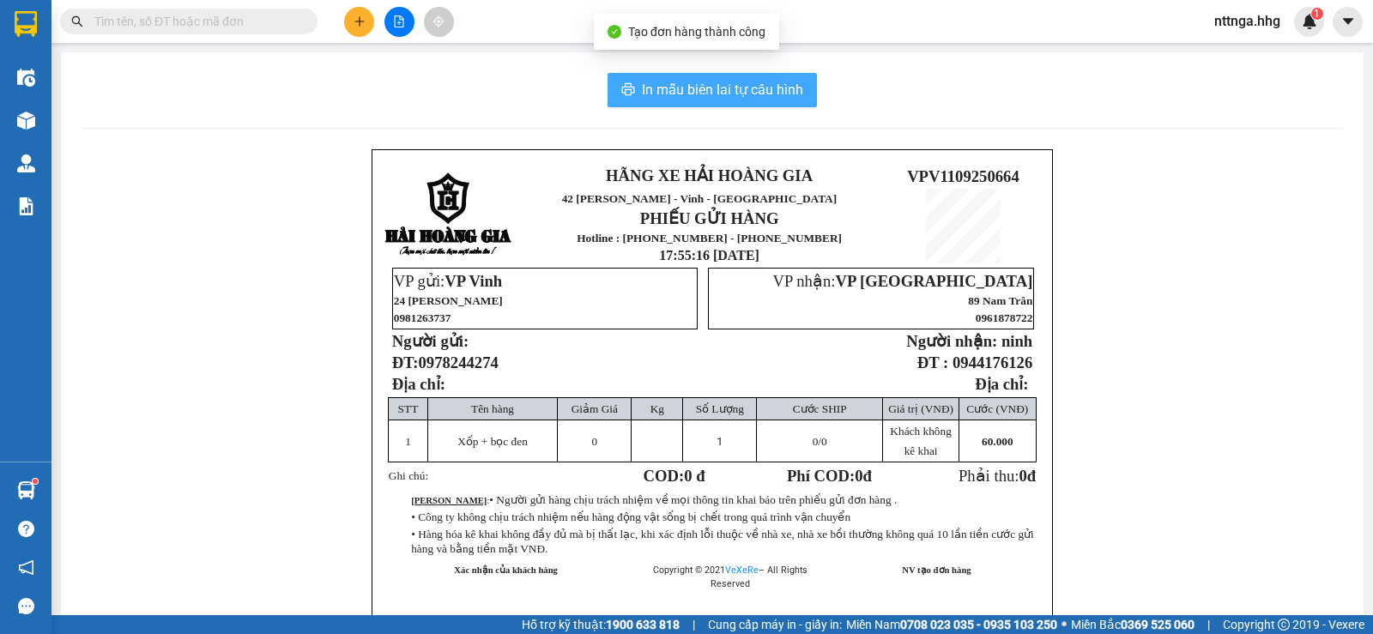
click at [792, 83] on span "In mẫu biên lai tự cấu hình" at bounding box center [722, 89] width 161 height 21
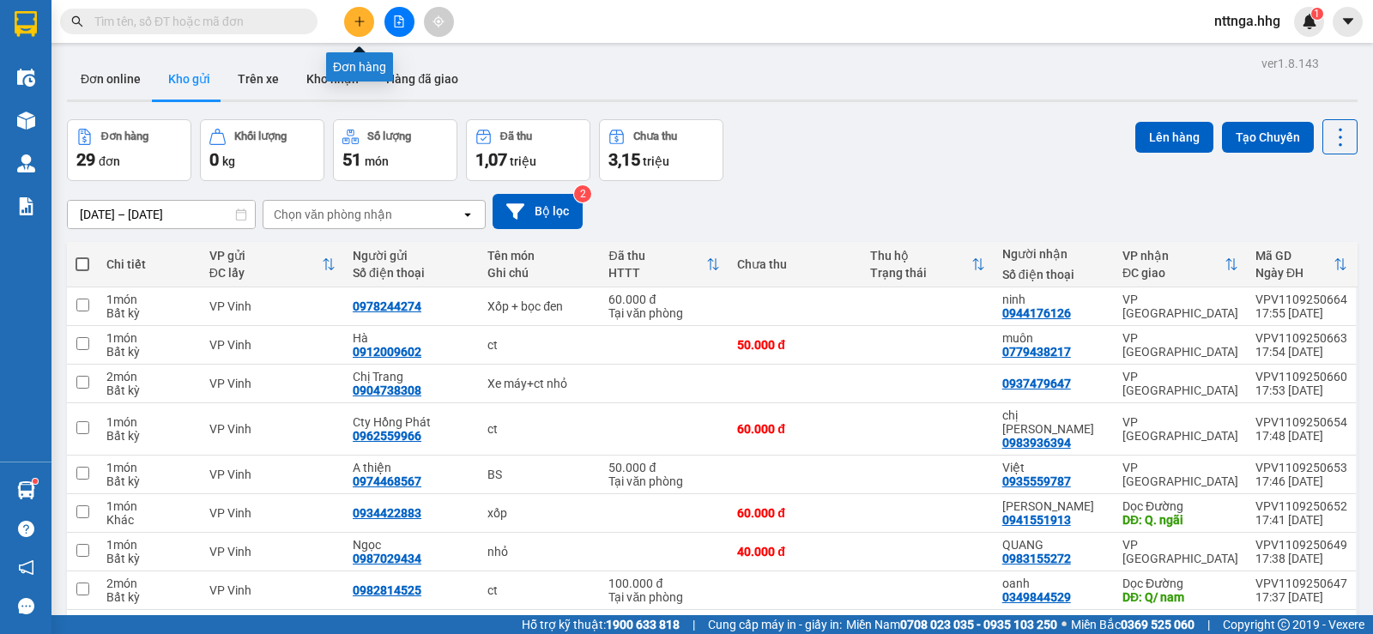
click at [345, 27] on button at bounding box center [359, 22] width 30 height 30
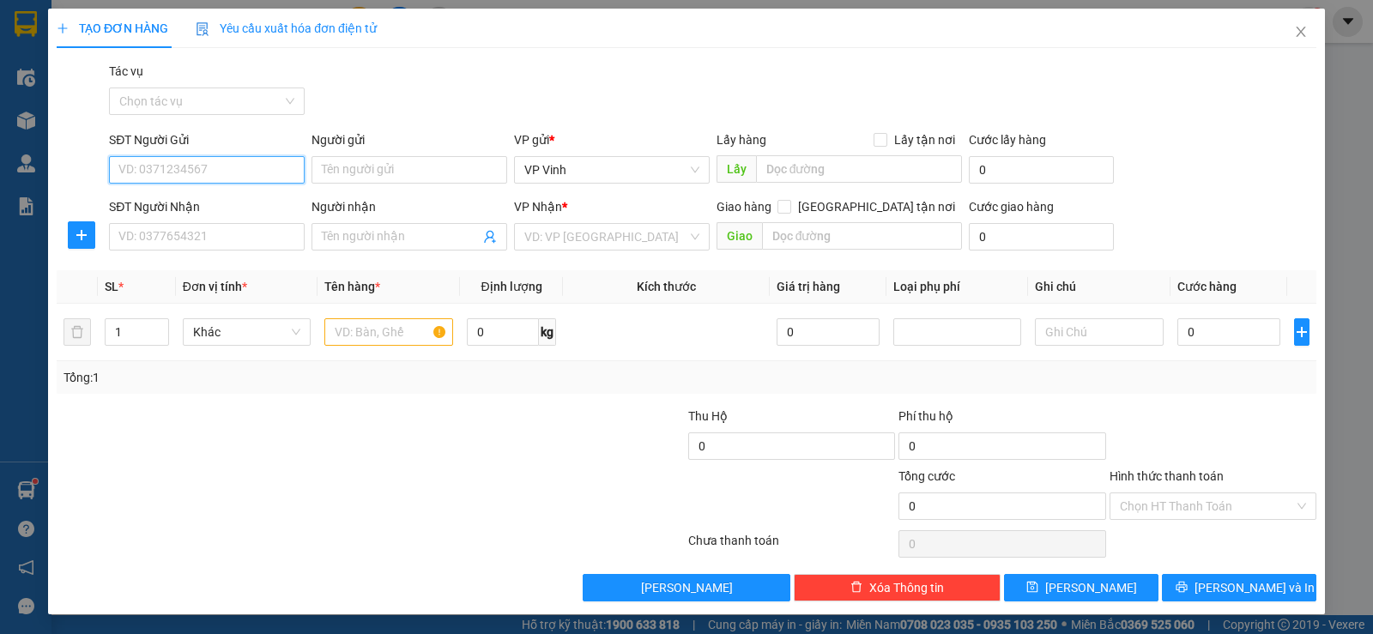
click at [225, 172] on input "SĐT Người Gửi" at bounding box center [207, 169] width 196 height 27
click at [224, 241] on input "SĐT Người Nhận" at bounding box center [207, 236] width 196 height 27
click at [226, 156] on input "SĐT Người Gửi" at bounding box center [207, 169] width 196 height 27
click at [226, 172] on input "SĐT Người Gửi" at bounding box center [207, 169] width 196 height 27
click at [226, 222] on div "0943038100" at bounding box center [204, 231] width 173 height 19
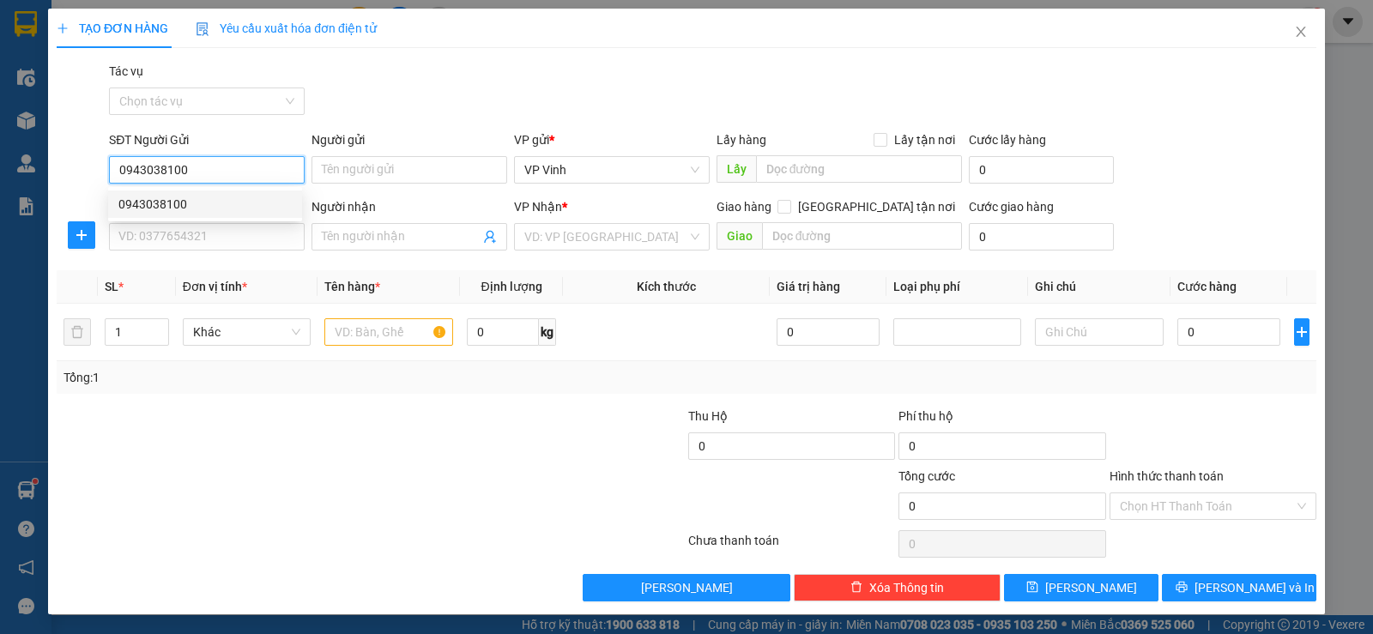
drag, startPoint x: 230, startPoint y: 170, endPoint x: 146, endPoint y: 174, distance: 84.2
click at [146, 174] on input "0943038100" at bounding box center [207, 169] width 196 height 27
click at [159, 220] on div "0943050974" at bounding box center [205, 231] width 194 height 27
type input "0943050974"
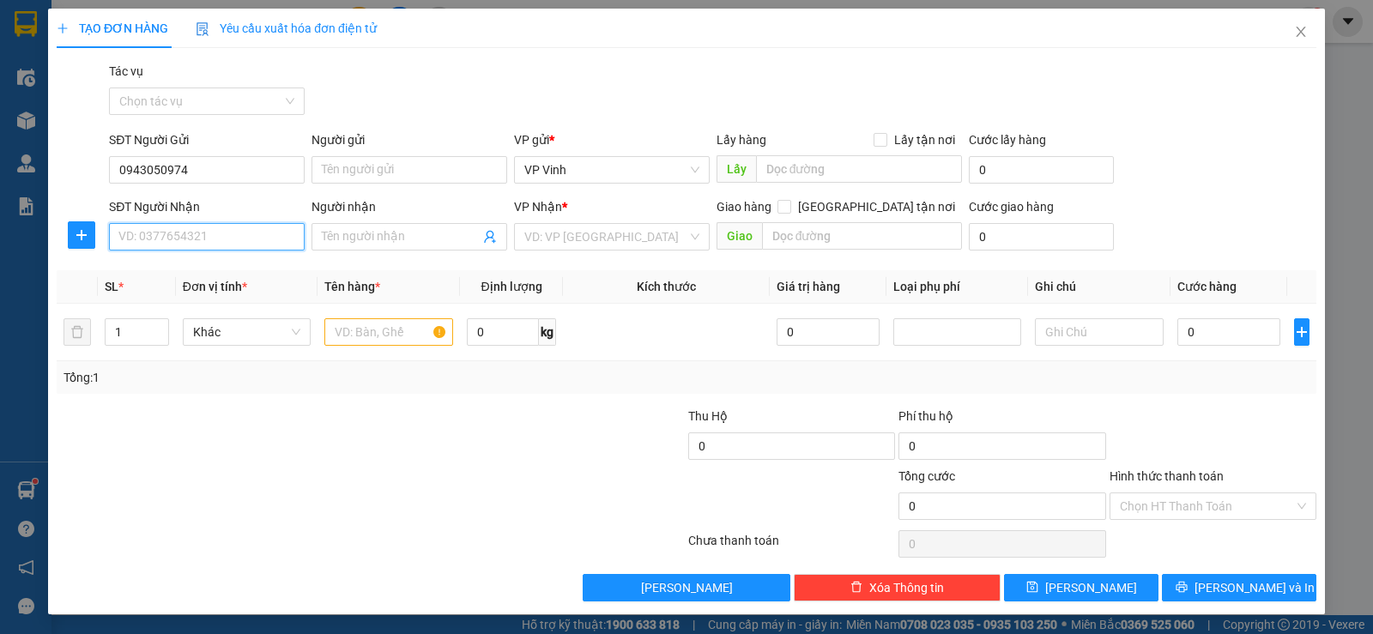
click at [221, 234] on input "SĐT Người Nhận" at bounding box center [207, 236] width 196 height 27
type input "0905825235"
click at [204, 273] on div "0905825235 - Thảo" at bounding box center [204, 271] width 173 height 19
type input "Thảo"
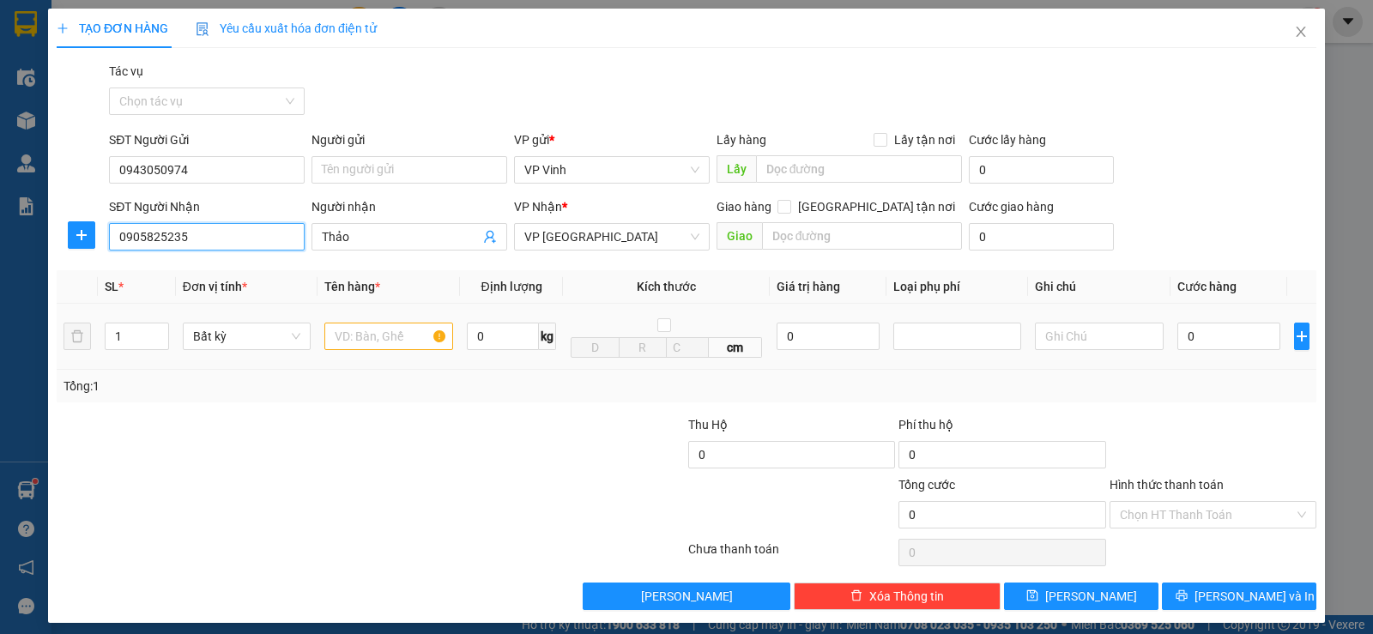
type input "0905825235"
click at [370, 333] on input "text" at bounding box center [388, 336] width 129 height 27
type input "bọc đen"
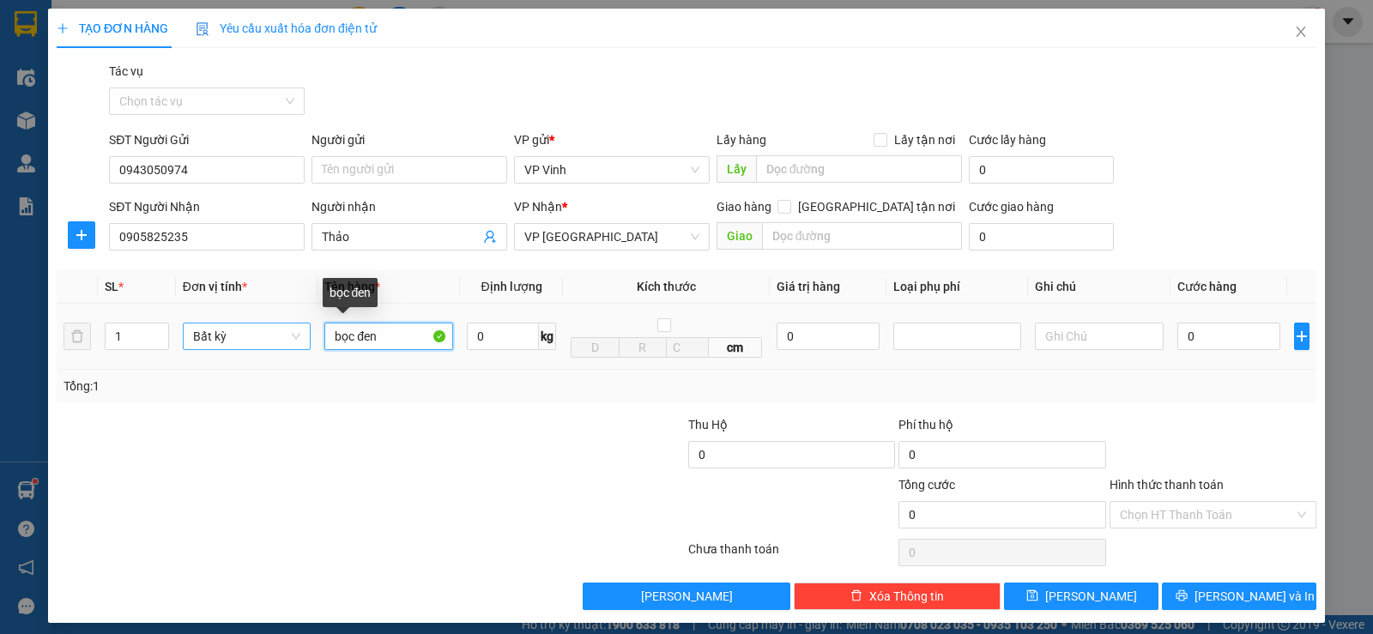
drag, startPoint x: 396, startPoint y: 346, endPoint x: 263, endPoint y: 337, distance: 134.1
click at [263, 337] on tr "1 Bất kỳ bọc đen 0 kg cm 0 0" at bounding box center [686, 337] width 1259 height 66
type input "hộp đen"
click at [1178, 336] on input "0" at bounding box center [1228, 336] width 103 height 27
type input "5"
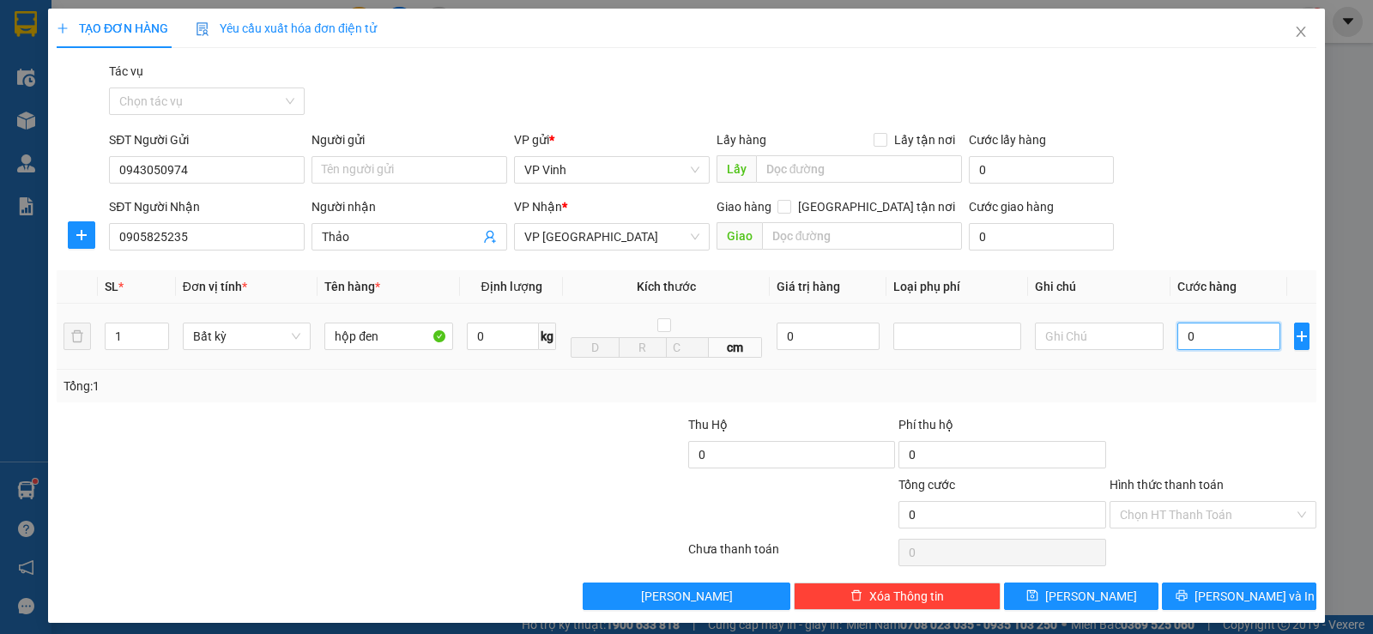
type input "5"
type input "50"
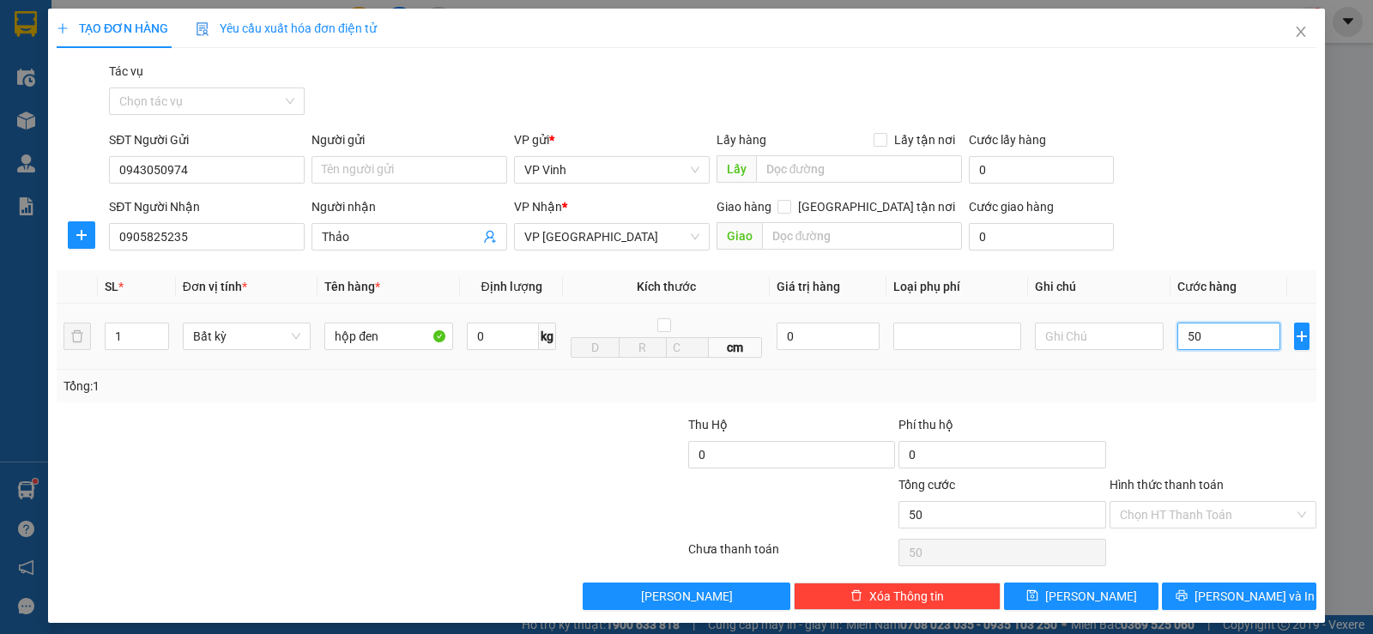
type input "500"
type input "5.000"
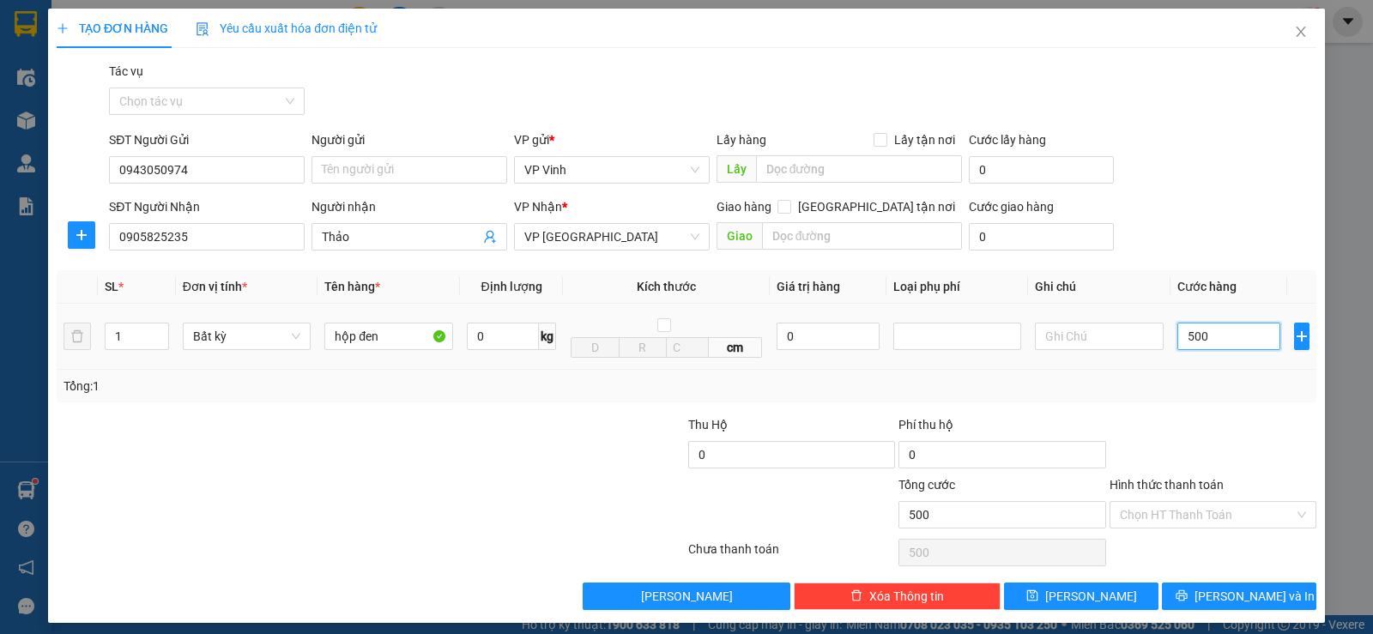
type input "5.000"
type input "50.000"
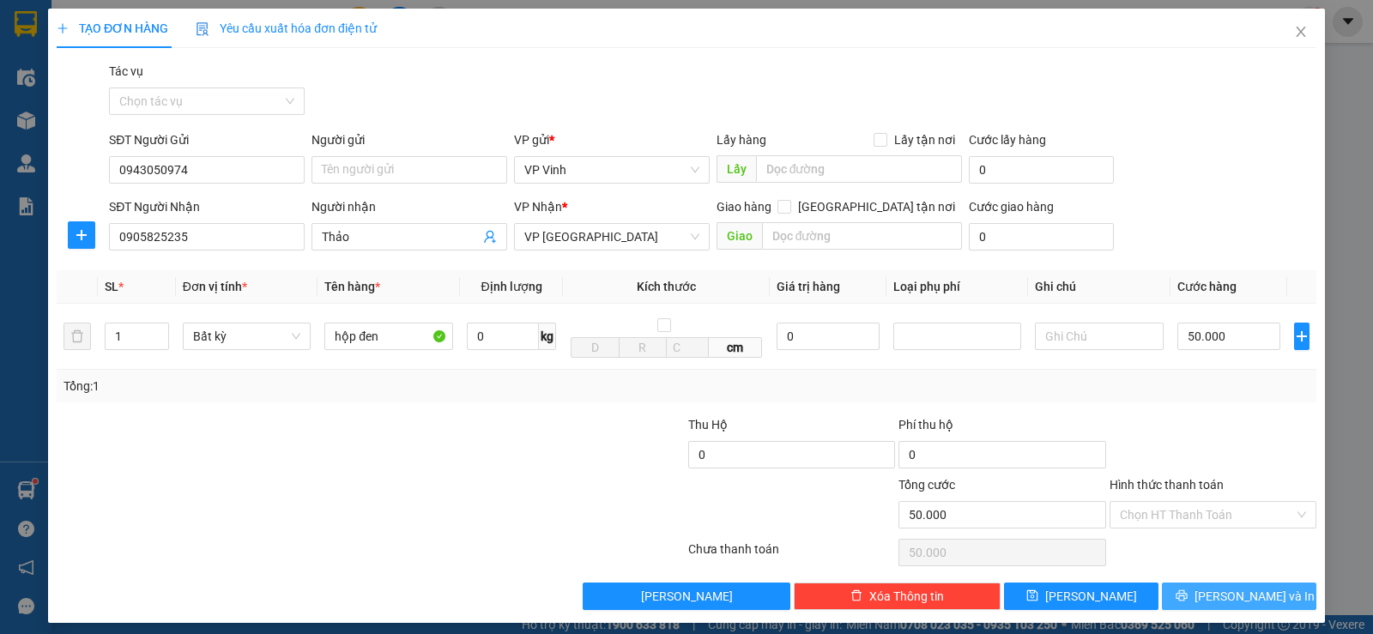
click at [1229, 597] on span "[PERSON_NAME] và In" at bounding box center [1254, 596] width 120 height 19
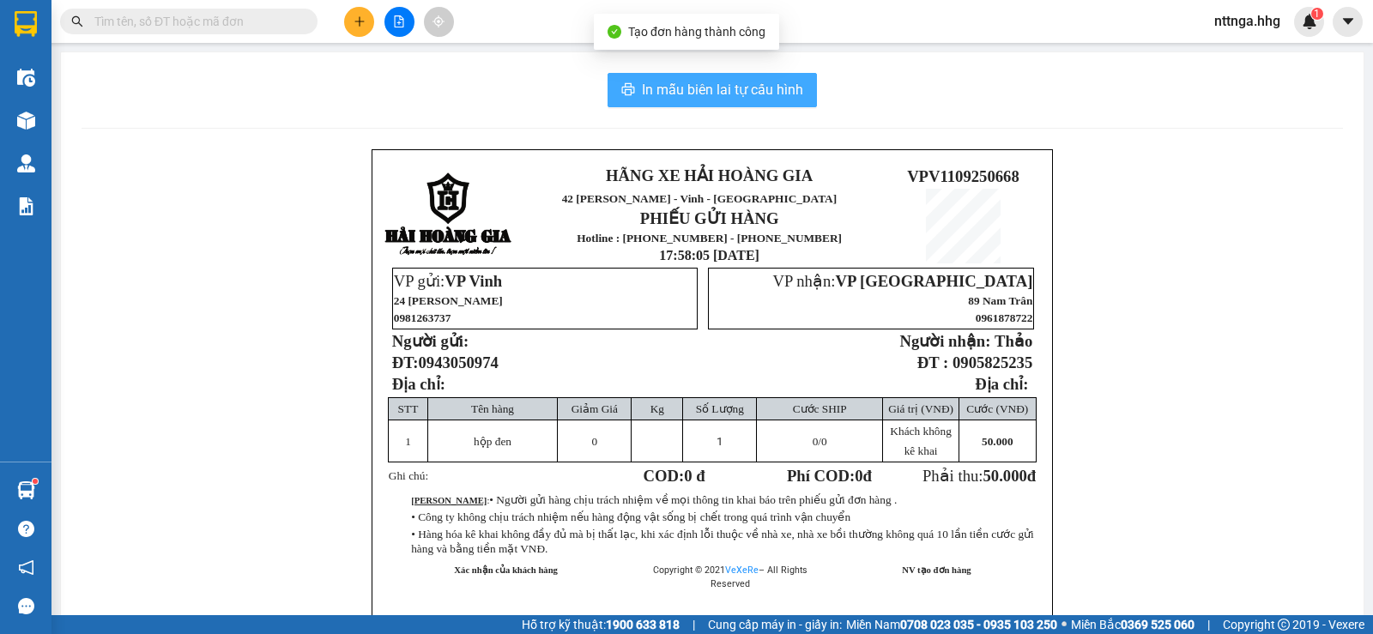
click at [725, 84] on span "In mẫu biên lai tự cấu hình" at bounding box center [722, 89] width 161 height 21
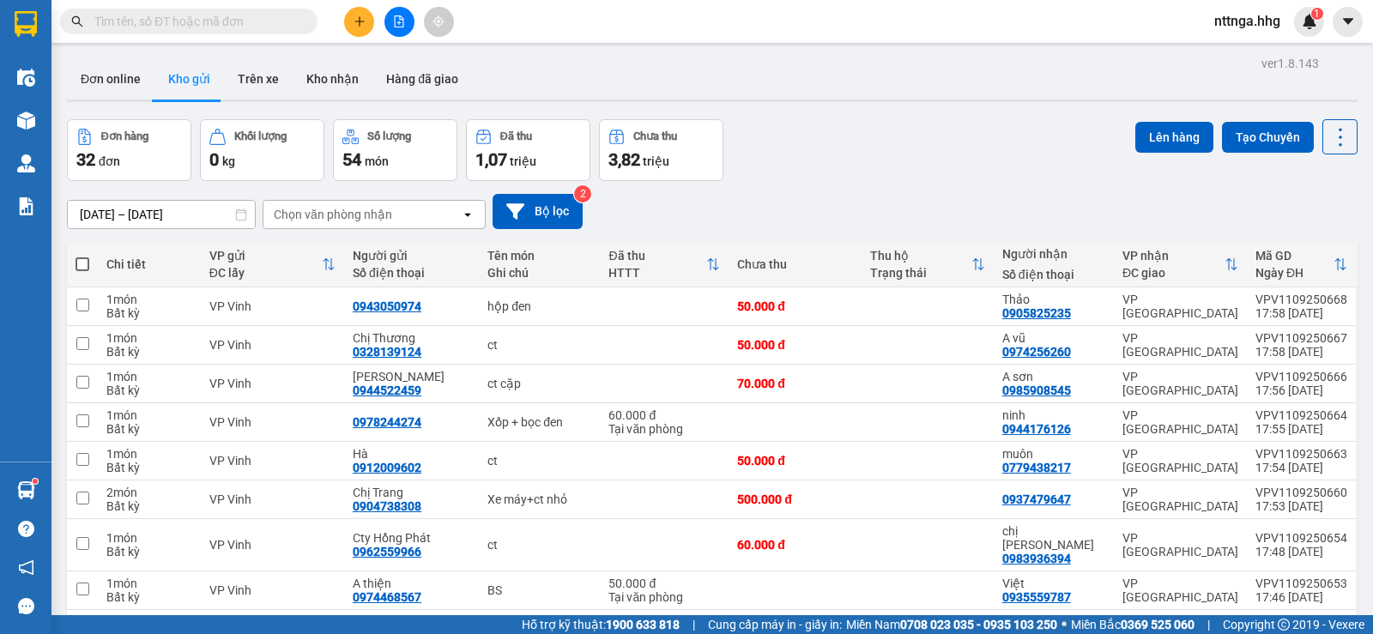
click at [349, 21] on button at bounding box center [359, 22] width 30 height 30
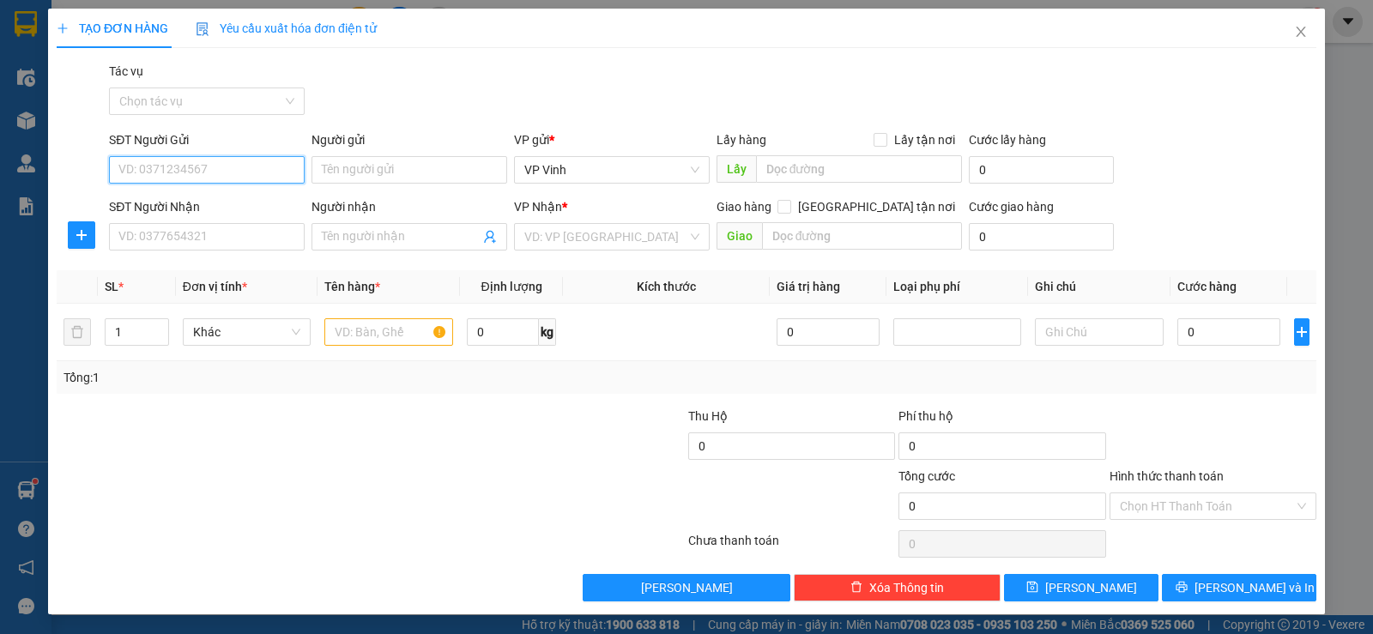
click at [247, 156] on input "SĐT Người Gửi" at bounding box center [207, 169] width 196 height 27
click at [251, 196] on div "0981915227" at bounding box center [204, 204] width 173 height 19
type input "0981915227"
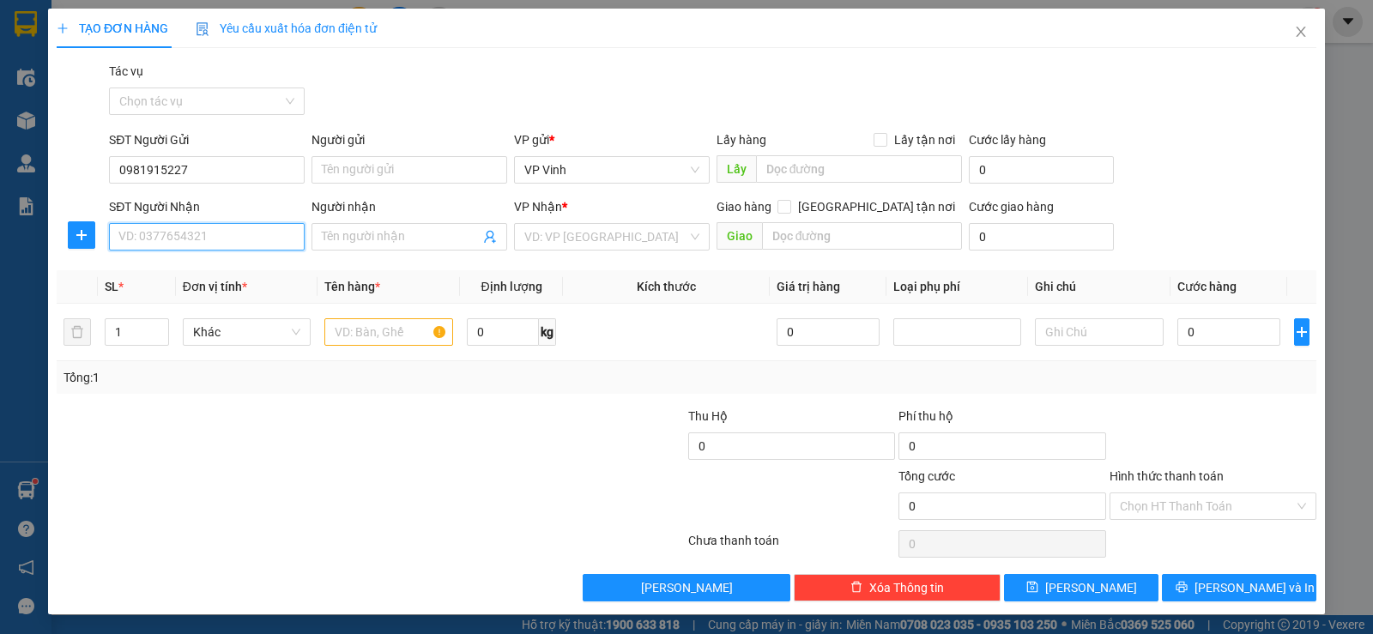
click at [248, 226] on input "SĐT Người Nhận" at bounding box center [207, 236] width 196 height 27
type input "0983944229"
click at [351, 333] on input "text" at bounding box center [388, 331] width 129 height 27
click at [354, 323] on input "text" at bounding box center [388, 331] width 129 height 27
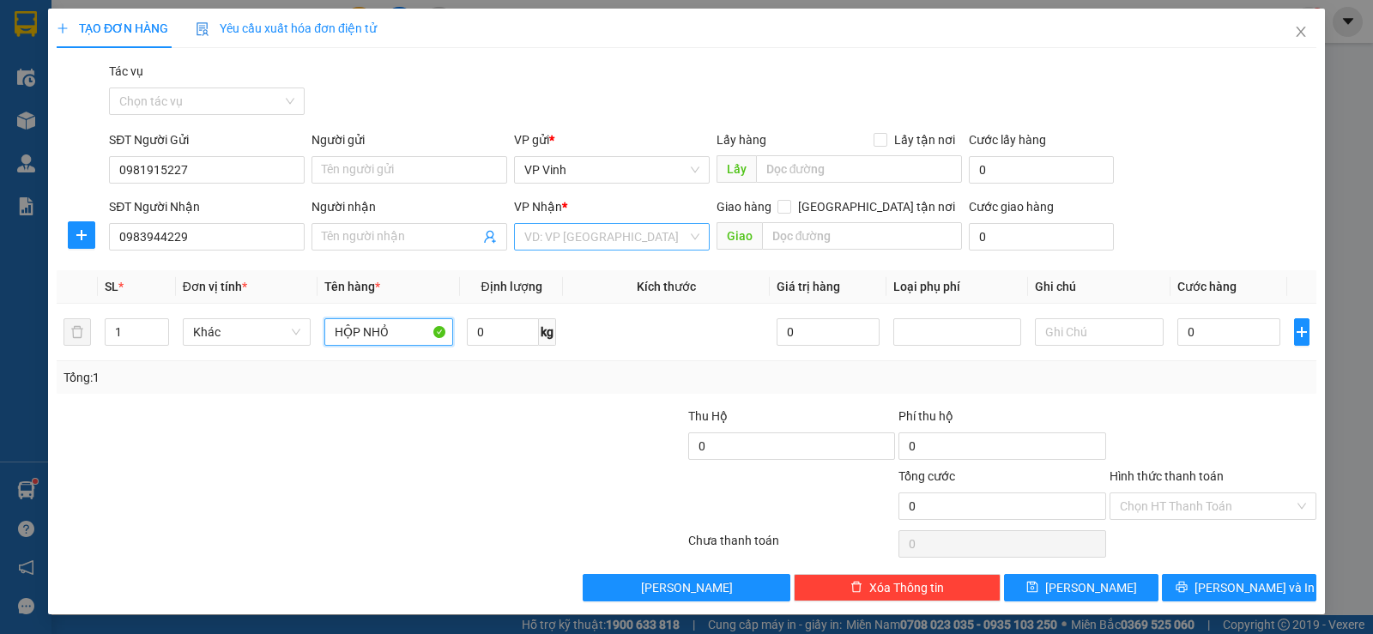
type input "HỘP NHỎ"
click at [632, 232] on input "search" at bounding box center [605, 237] width 163 height 26
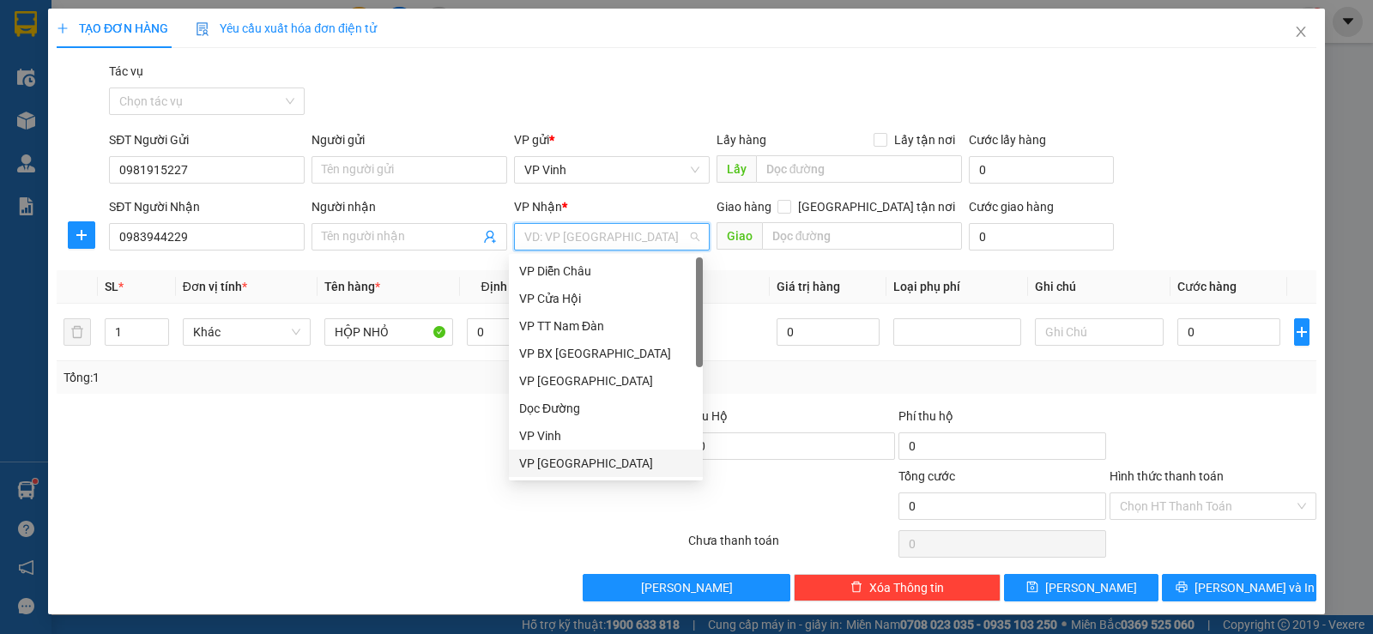
click at [628, 459] on div "VP [GEOGRAPHIC_DATA]" at bounding box center [605, 463] width 173 height 19
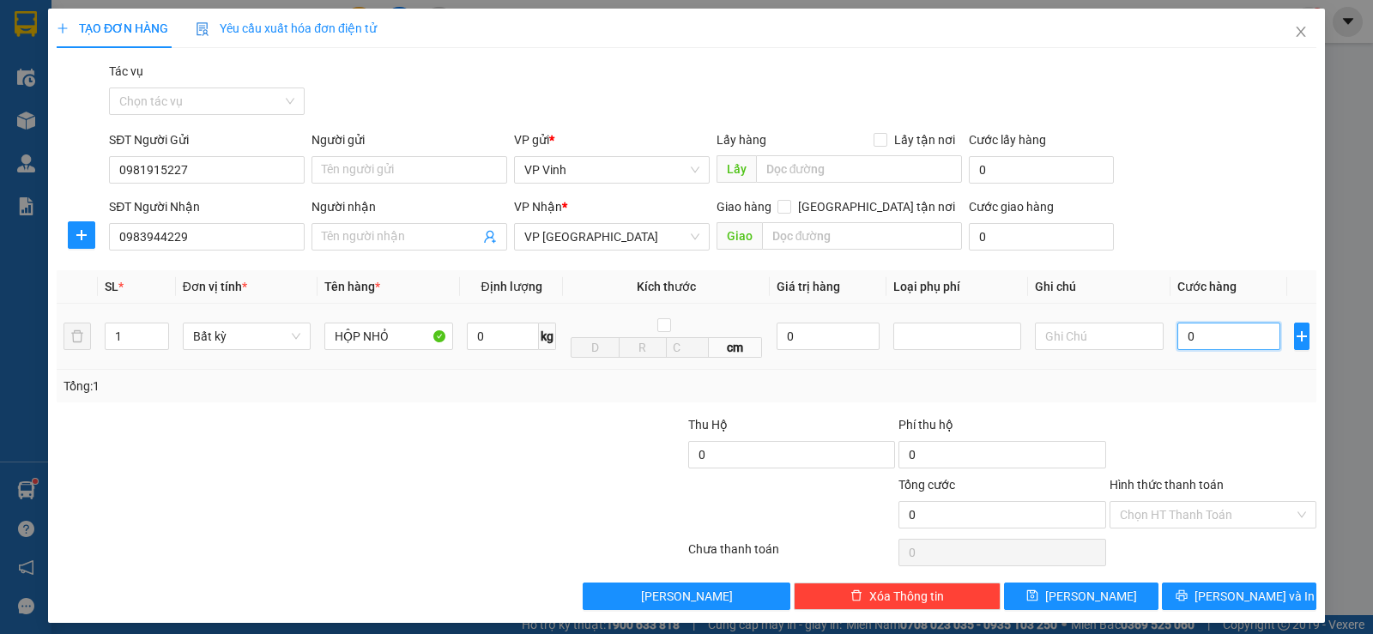
click at [1181, 346] on input "0" at bounding box center [1228, 336] width 103 height 27
type input "4"
type input "40"
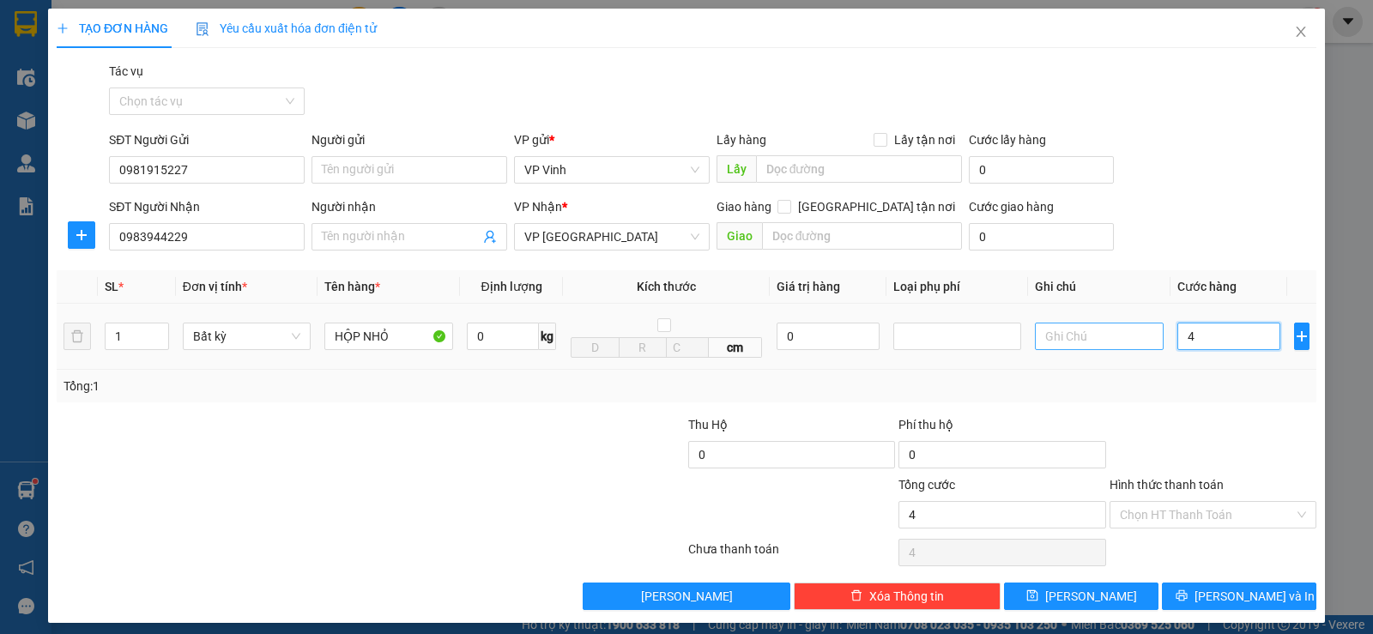
type input "40"
type input "400"
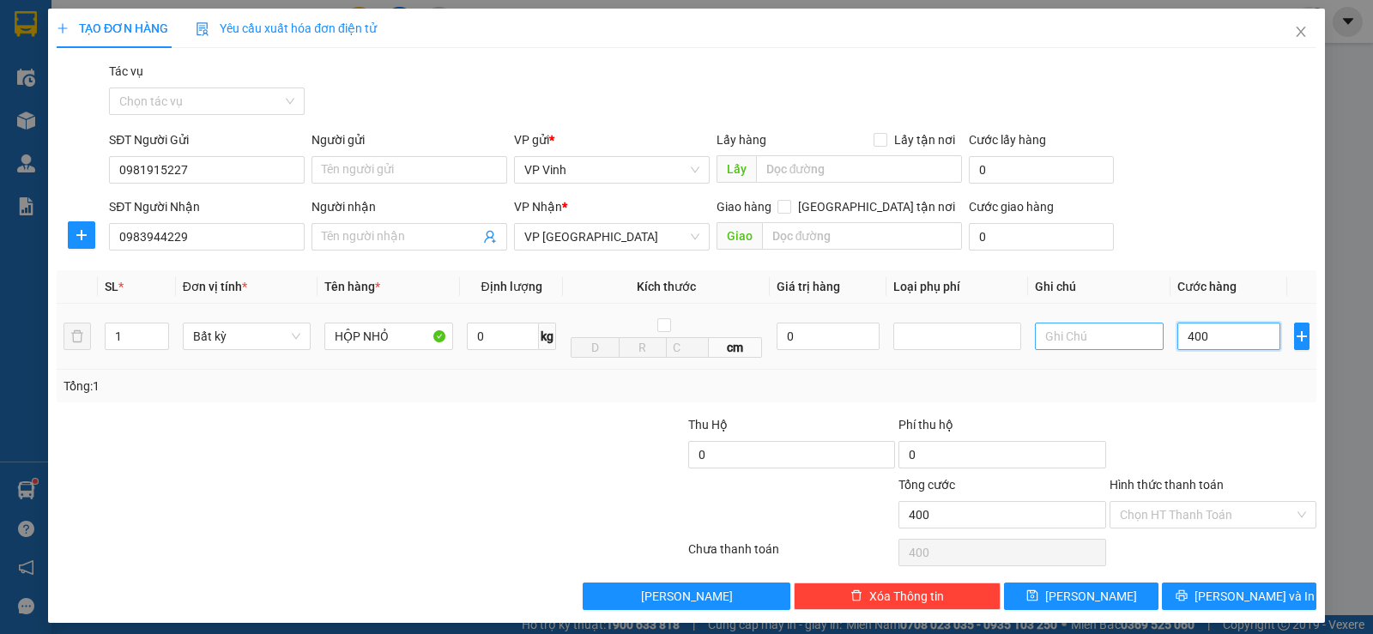
type input "4.000"
type input "40.000"
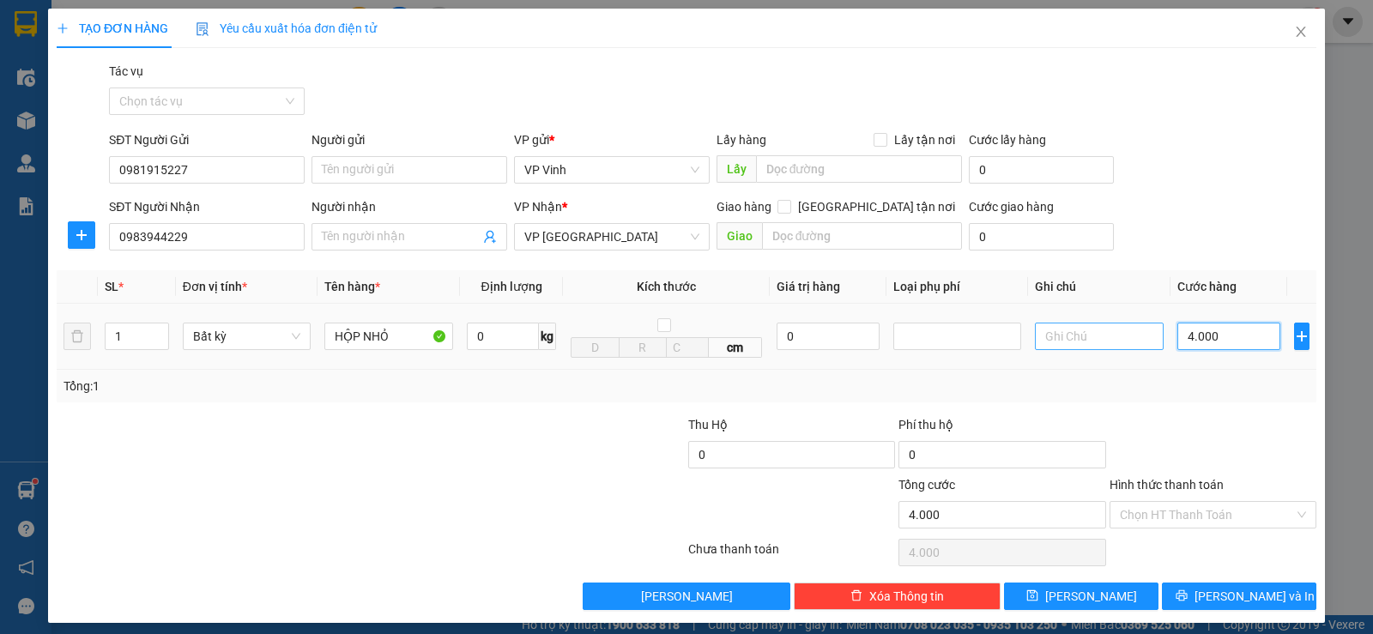
type input "40.000"
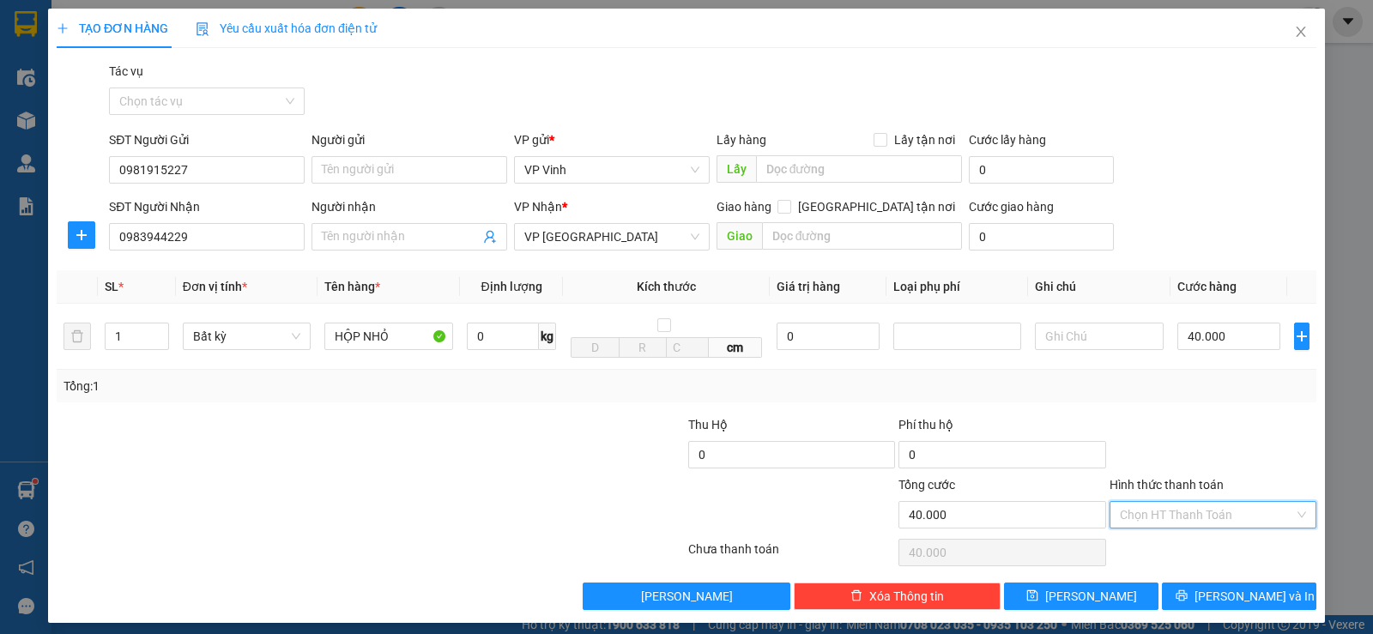
click at [1243, 503] on input "Hình thức thanh toán" at bounding box center [1207, 515] width 174 height 26
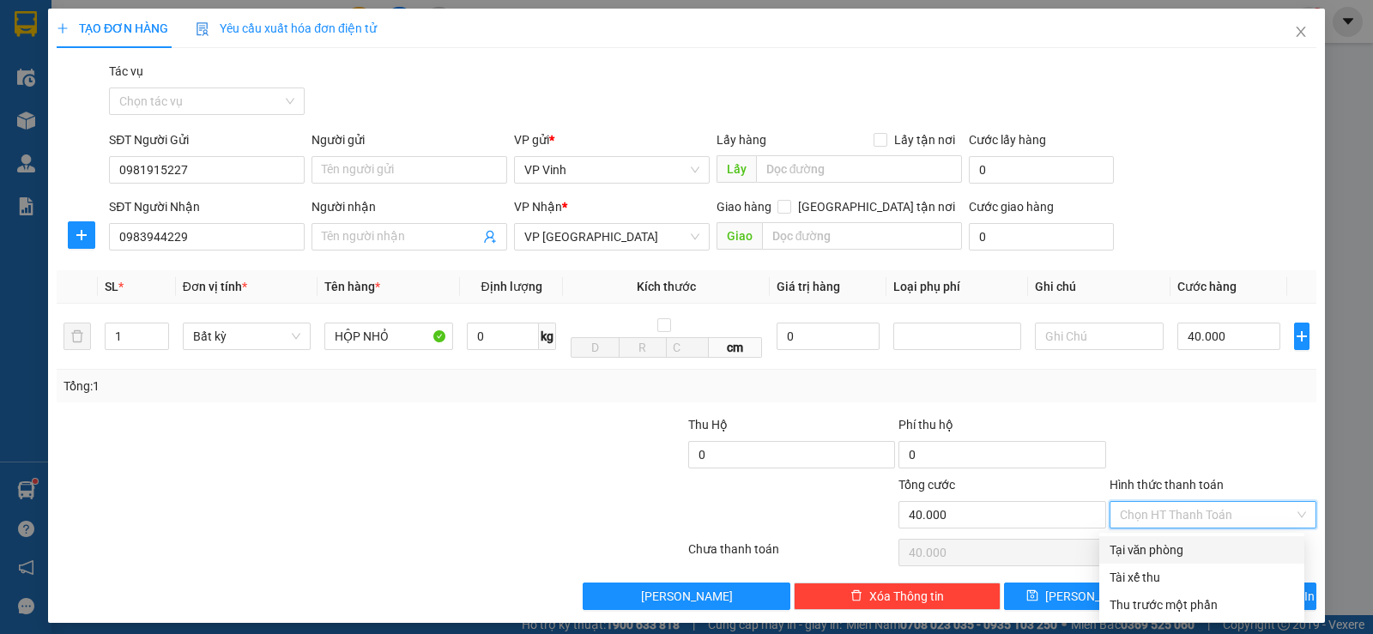
click at [1207, 550] on div "Tại văn phòng" at bounding box center [1201, 550] width 184 height 19
type input "0"
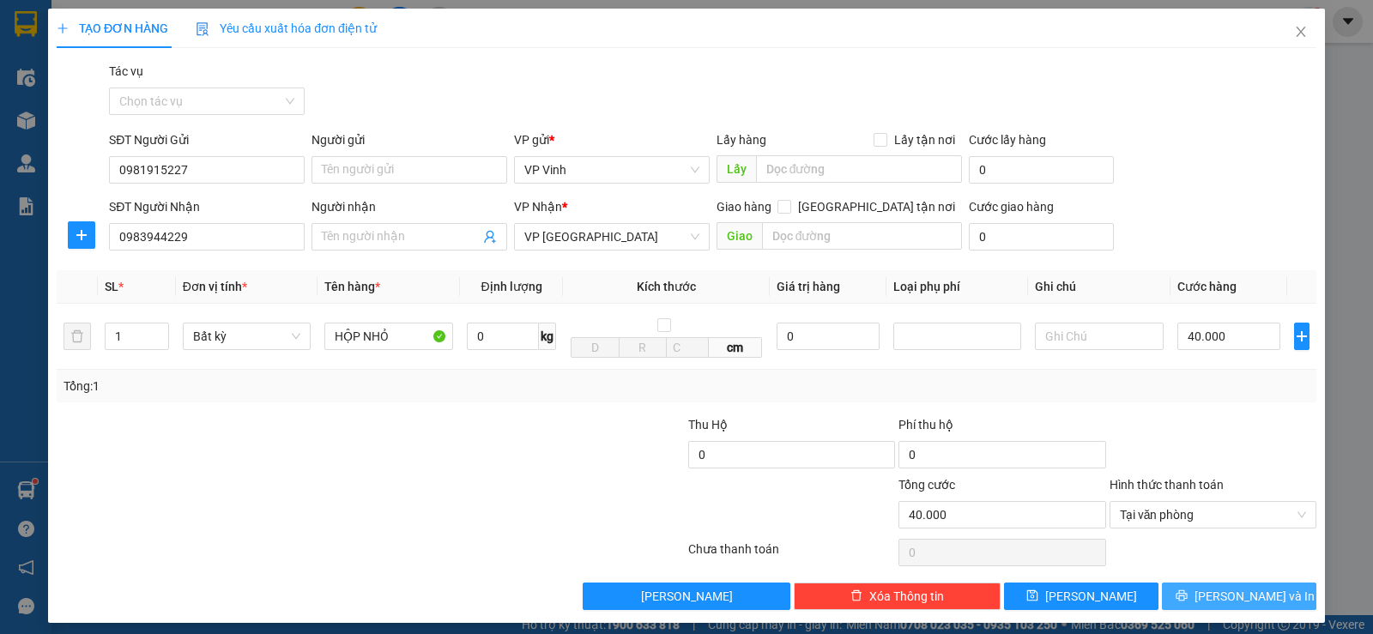
click at [1221, 595] on span "[PERSON_NAME] và In" at bounding box center [1254, 596] width 120 height 19
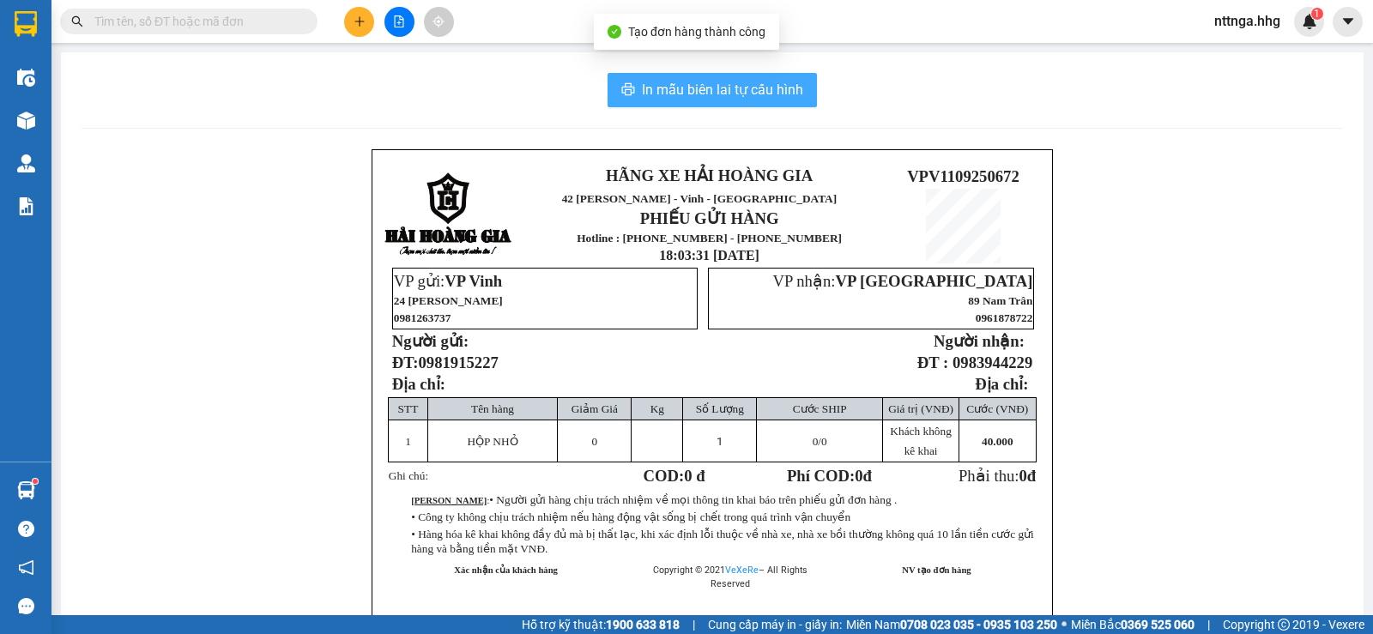
click at [752, 85] on span "In mẫu biên lai tự cấu hình" at bounding box center [722, 89] width 161 height 21
